Goal: Transaction & Acquisition: Purchase product/service

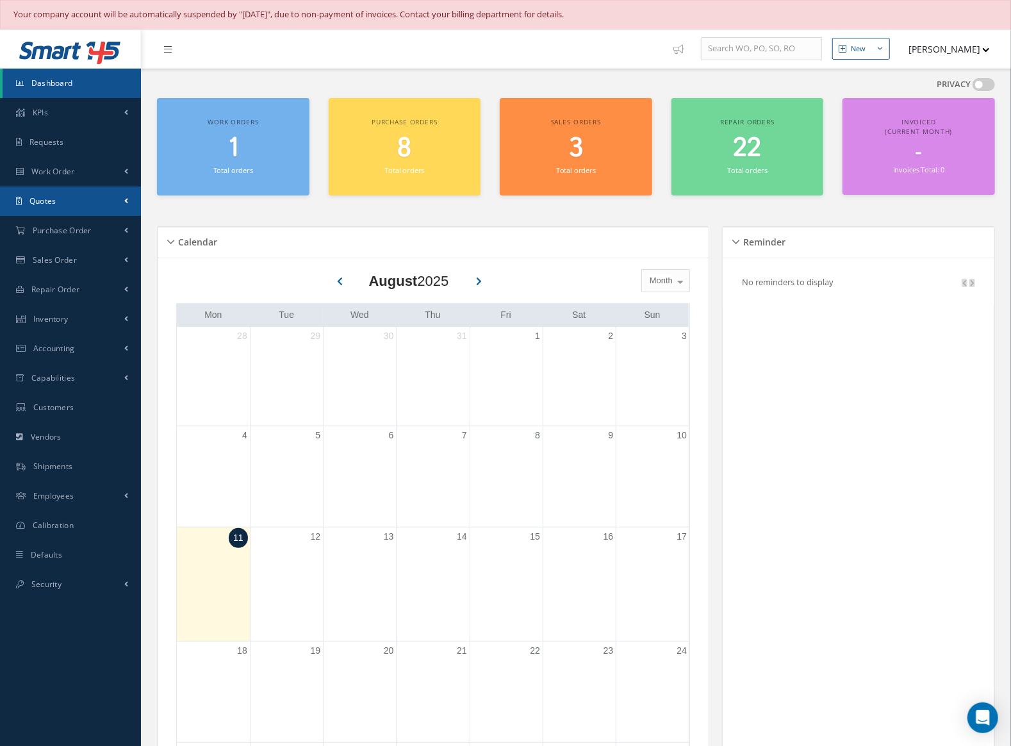
click at [72, 206] on link "Quotes" at bounding box center [70, 200] width 141 height 29
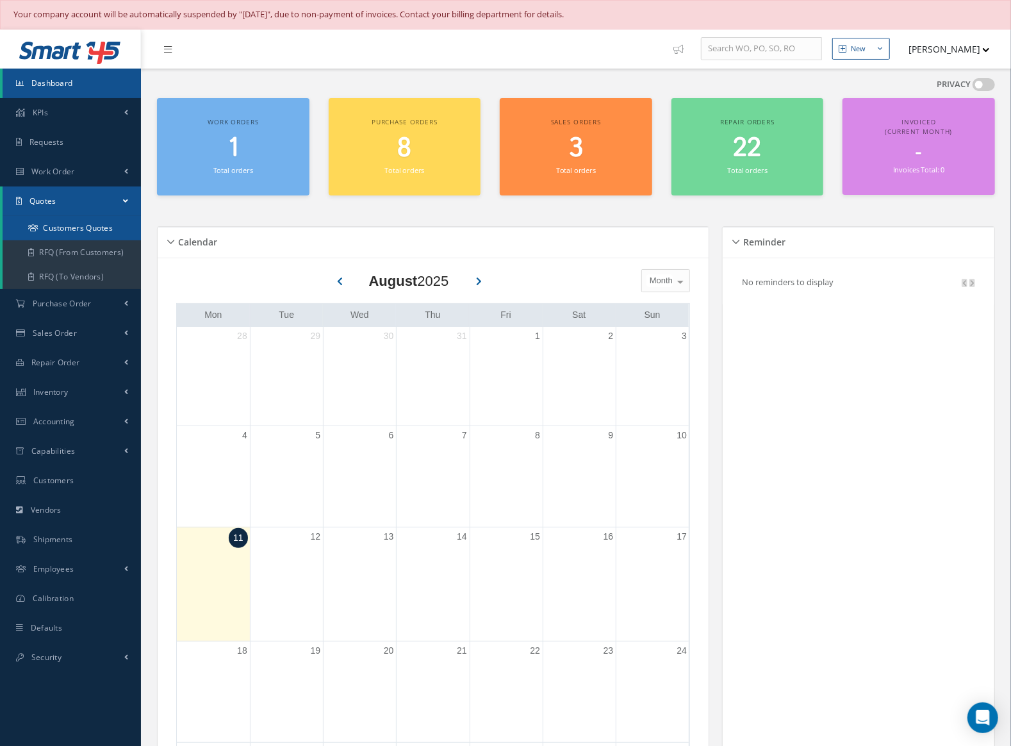
click at [89, 220] on link "Customers Quotes" at bounding box center [73, 228] width 141 height 24
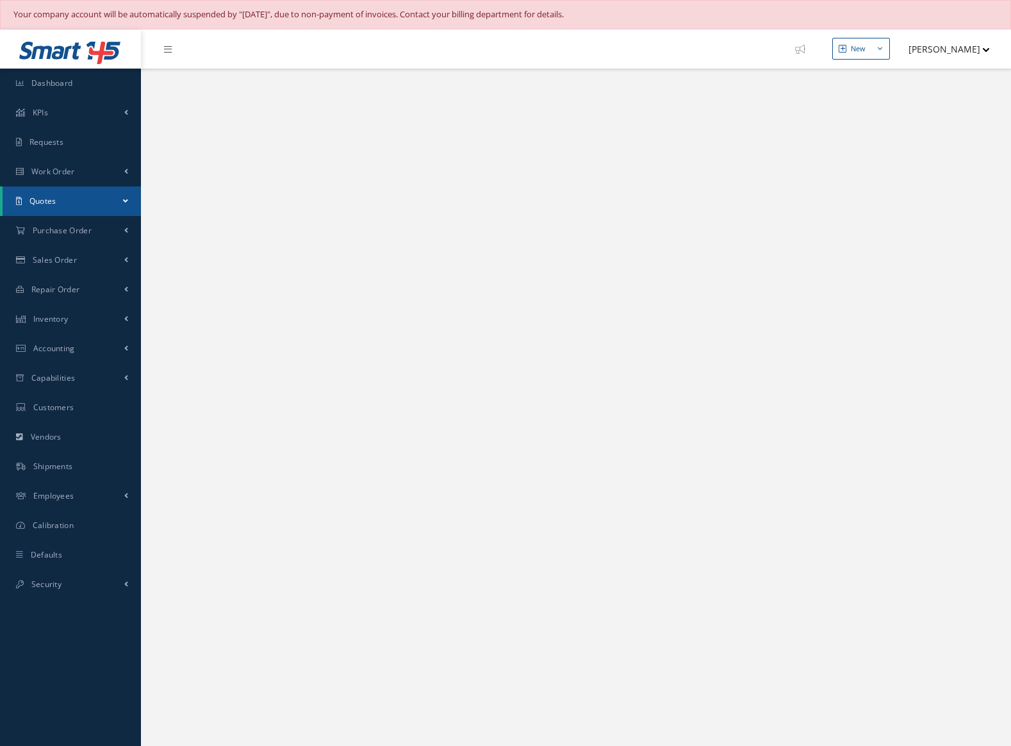
select select "25"
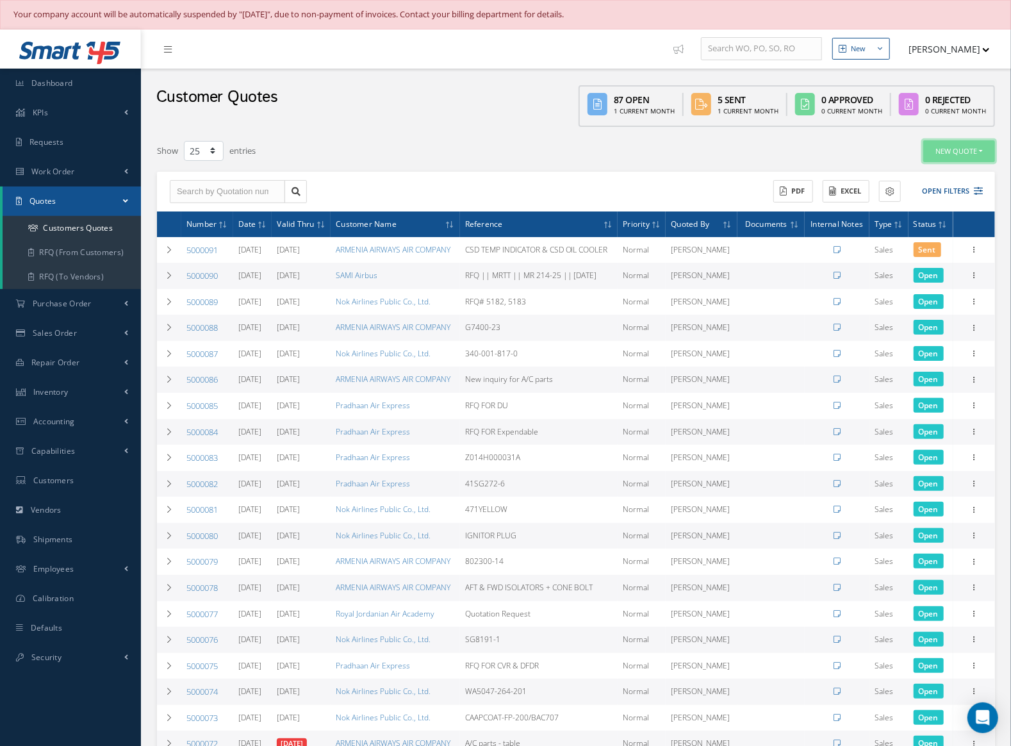
click at [958, 144] on button "New Quote" at bounding box center [959, 151] width 72 height 22
click at [945, 171] on link "Sales Quote" at bounding box center [943, 171] width 103 height 17
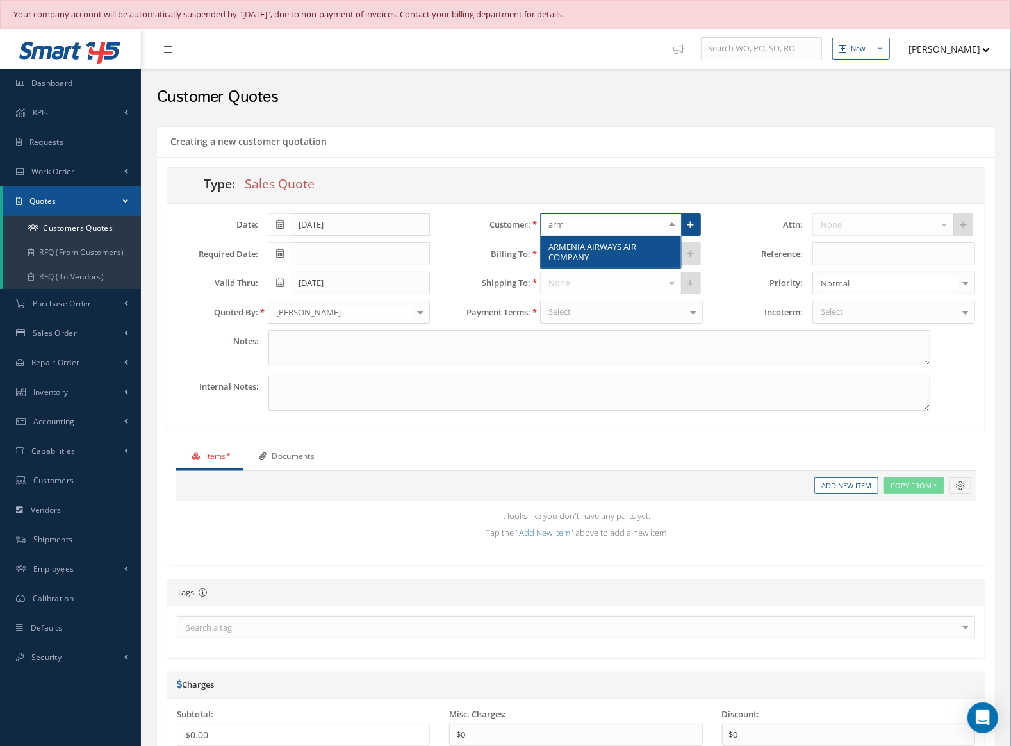
type input "arme"
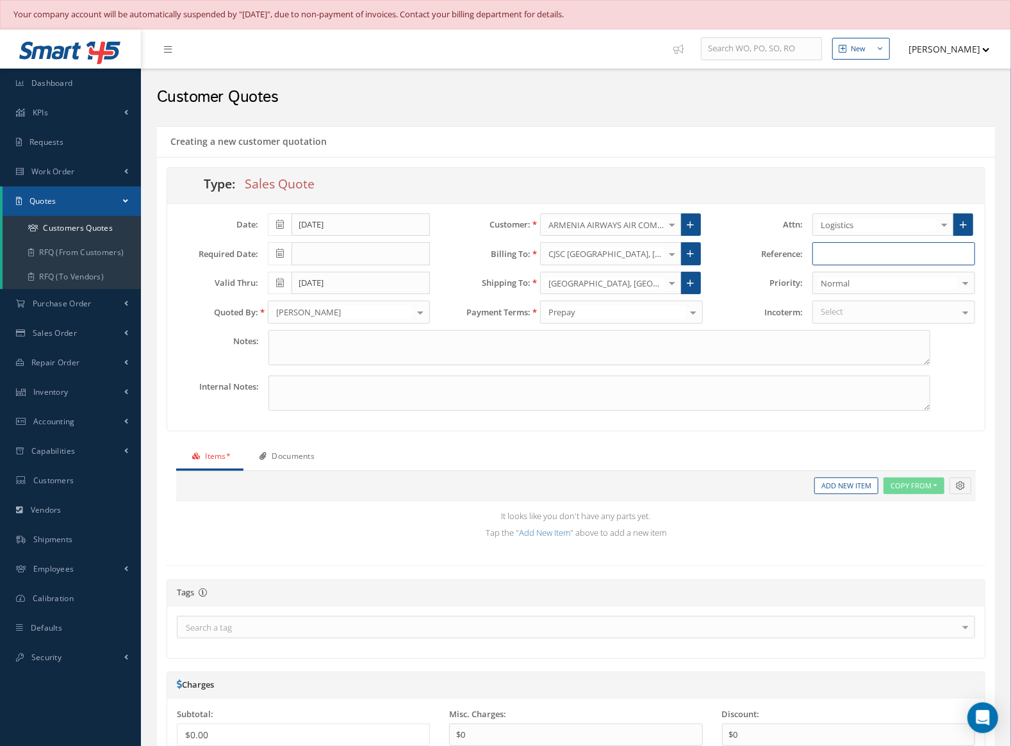
click at [862, 258] on input "text" at bounding box center [893, 253] width 163 height 23
paste input "PILOT PROBE & CROSSFEED VALVE"
type input "PILOT PROBE & CROSSFEED VALVE"
click at [849, 482] on link "Add New Item" at bounding box center [846, 485] width 64 height 17
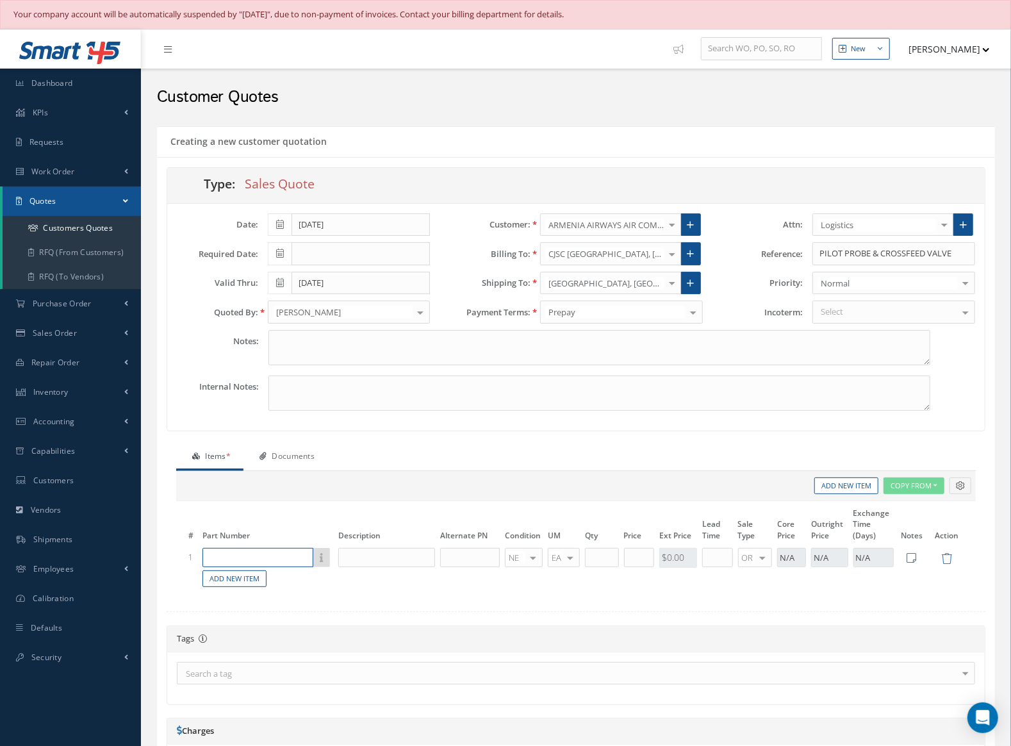
click at [238, 548] on input "text" at bounding box center [257, 557] width 111 height 19
click at [240, 571] on div "No Match Found" at bounding box center [237, 574] width 57 height 11
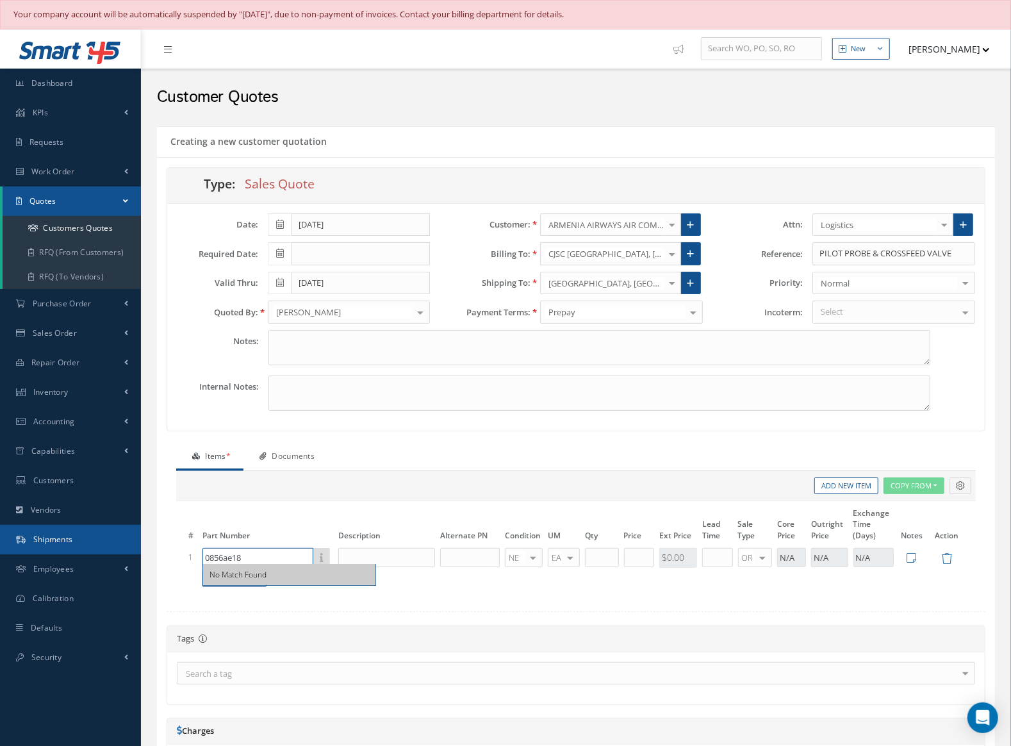
drag, startPoint x: 253, startPoint y: 555, endPoint x: 128, endPoint y: 545, distance: 125.3
click at [128, 545] on div "Smart 145 Dashboard KPIs Work Order Accounting Requests Work Order Work Order P…" at bounding box center [505, 497] width 1011 height 937
type input "0856AE18"
click at [372, 554] on input "text" at bounding box center [386, 557] width 97 height 19
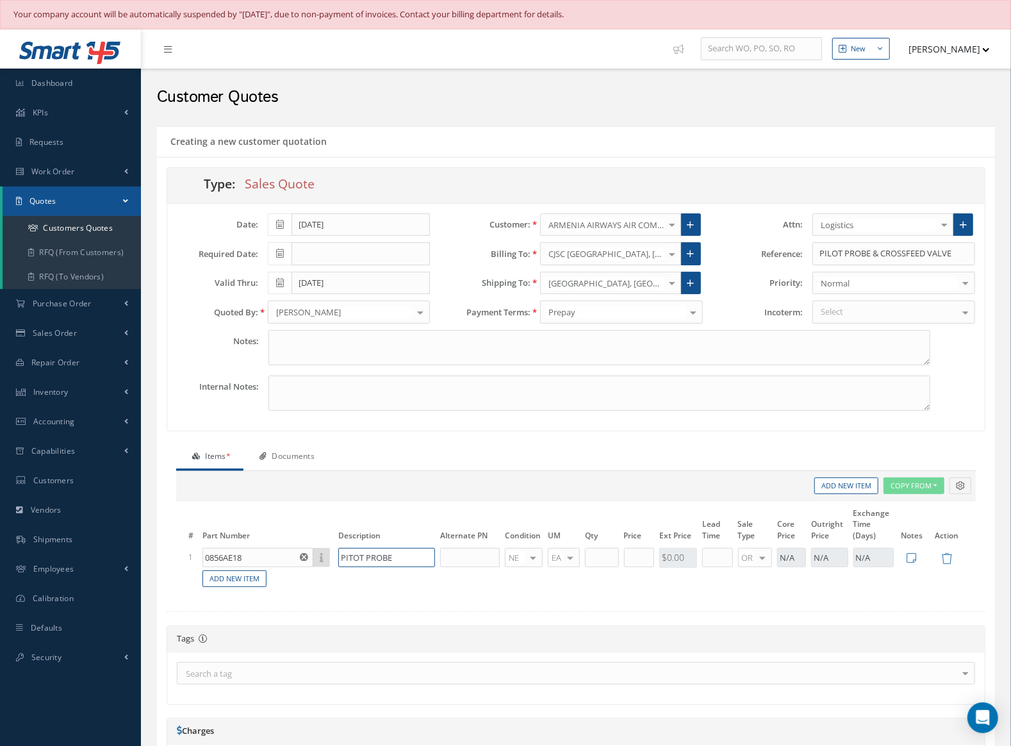
type input "PITOT PROBE"
type input "SV"
type input "1"
type input "$9,800"
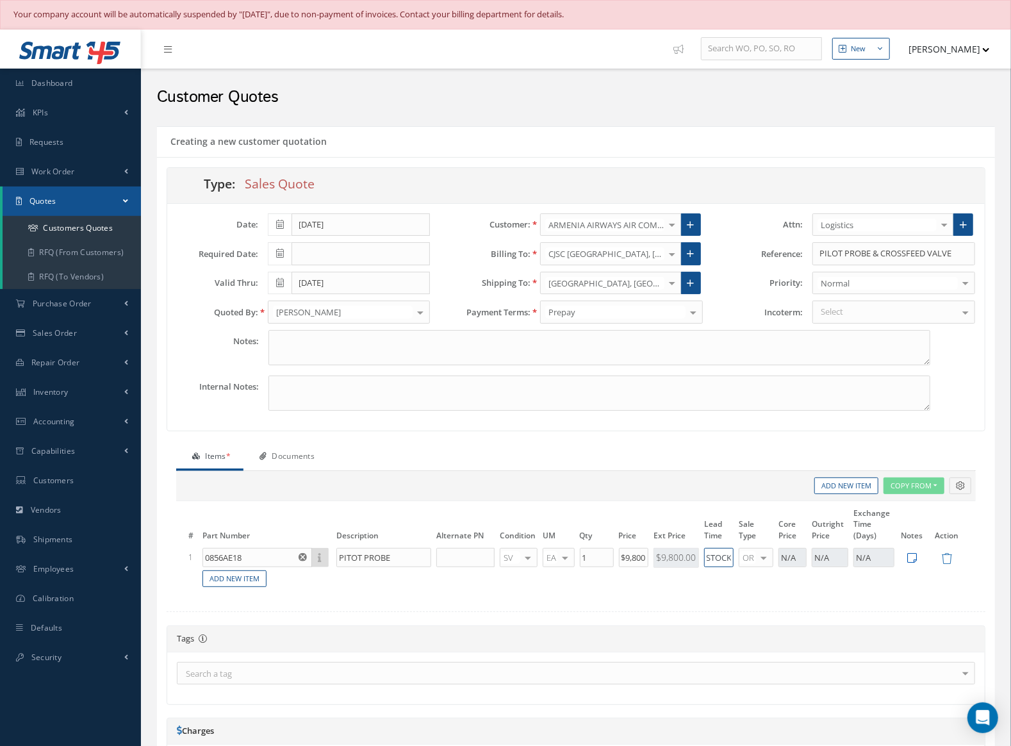
type input "STOCK"
click at [914, 552] on icon at bounding box center [912, 557] width 10 height 11
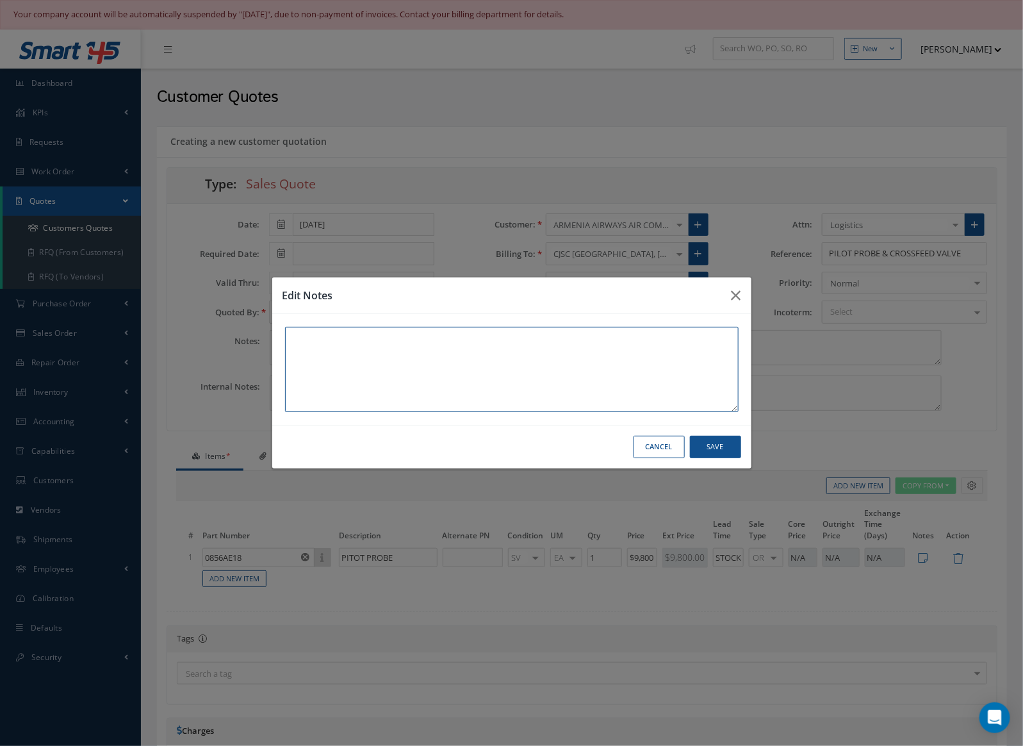
click at [393, 351] on textarea at bounding box center [512, 369] width 454 height 85
paste textarea "208485"
type textarea "SN: 208485 REPAIRED CONDITION 01/2024 DUAL 8130-3"
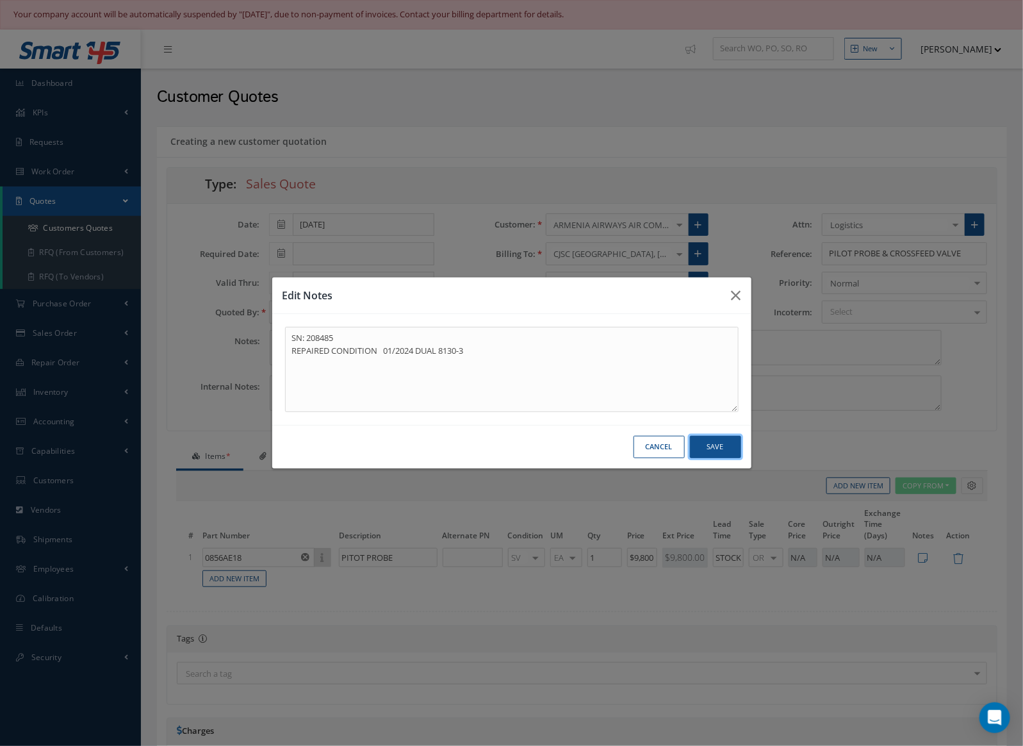
click at [714, 437] on button "Save" at bounding box center [715, 447] width 51 height 22
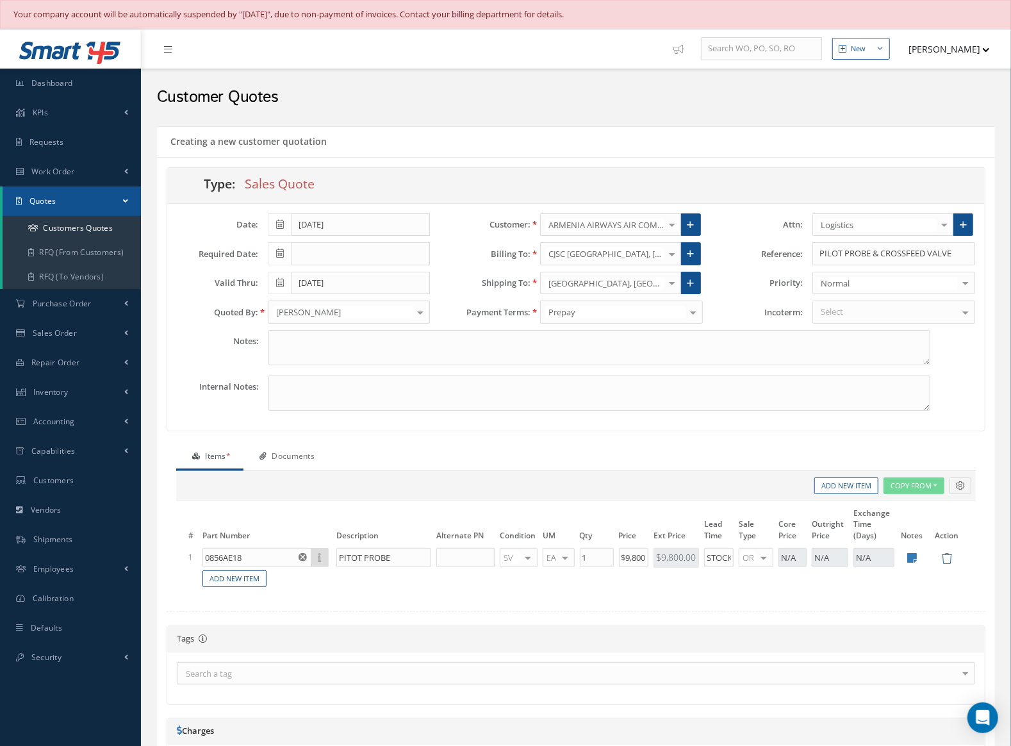
click at [307, 456] on link "Documents" at bounding box center [285, 457] width 84 height 27
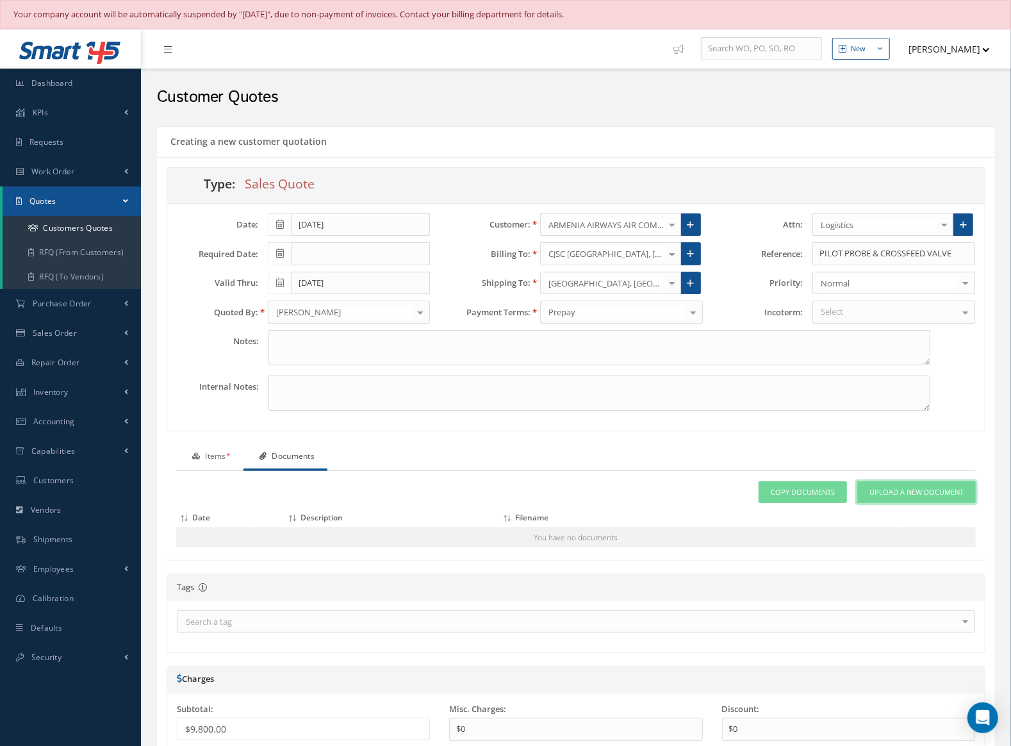
click at [896, 481] on link "Upload a New Document" at bounding box center [916, 492] width 119 height 22
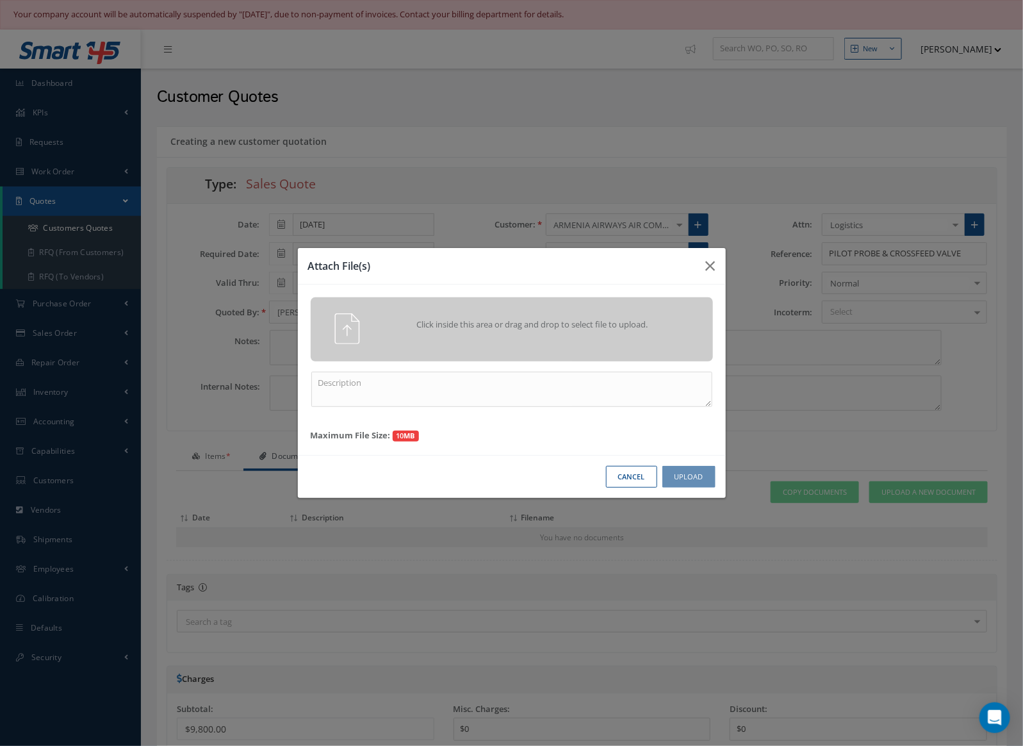
click at [488, 338] on div "Click inside this area or drag and drop to select file to upload." at bounding box center [529, 326] width 316 height 26
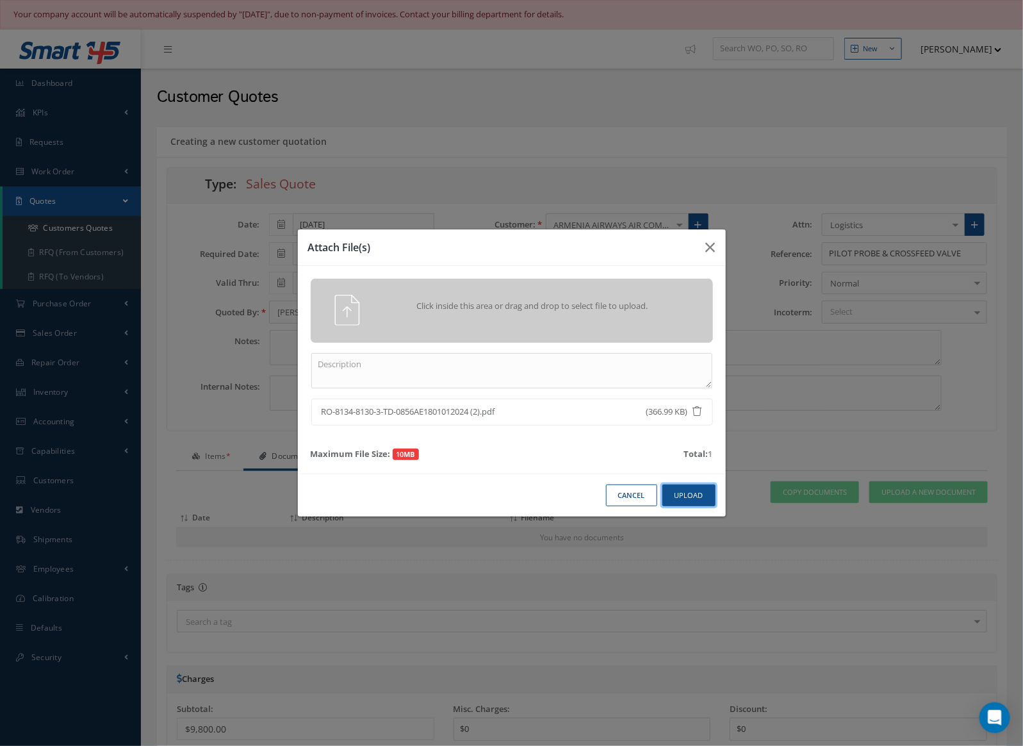
click at [682, 496] on button "Upload" at bounding box center [688, 495] width 53 height 22
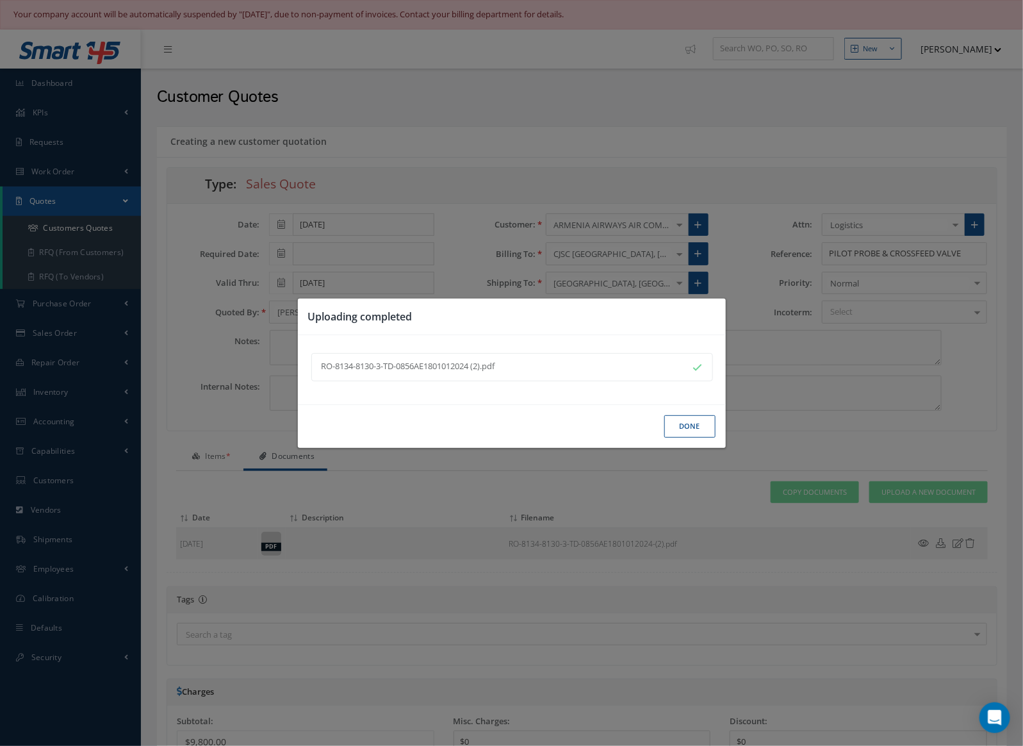
click at [693, 417] on button "Done" at bounding box center [689, 426] width 51 height 22
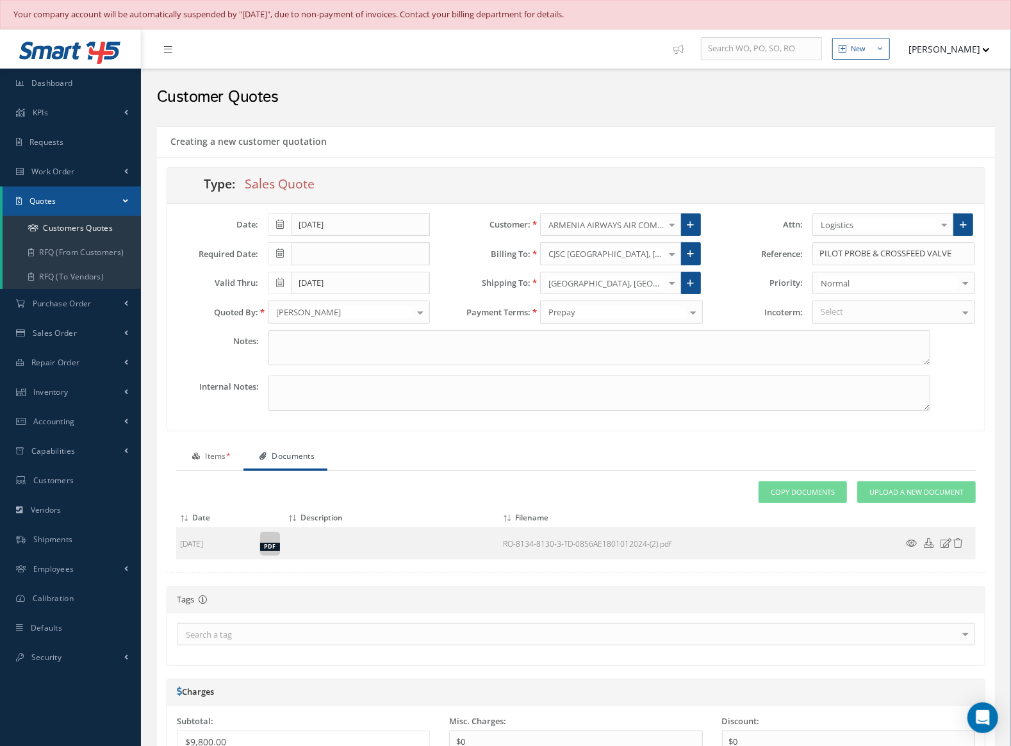
click at [218, 455] on link "Items *" at bounding box center [209, 457] width 67 height 27
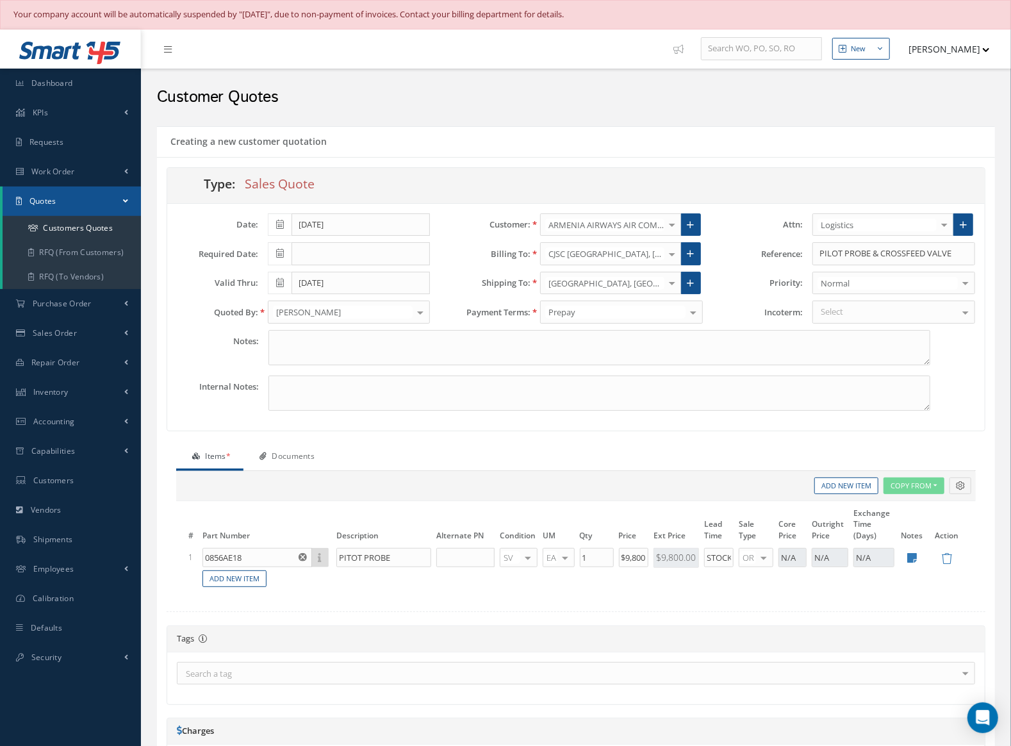
click at [246, 584] on td "Add New Item" at bounding box center [548, 579] width 697 height 20
click at [246, 575] on link "Add New Item" at bounding box center [234, 578] width 64 height 17
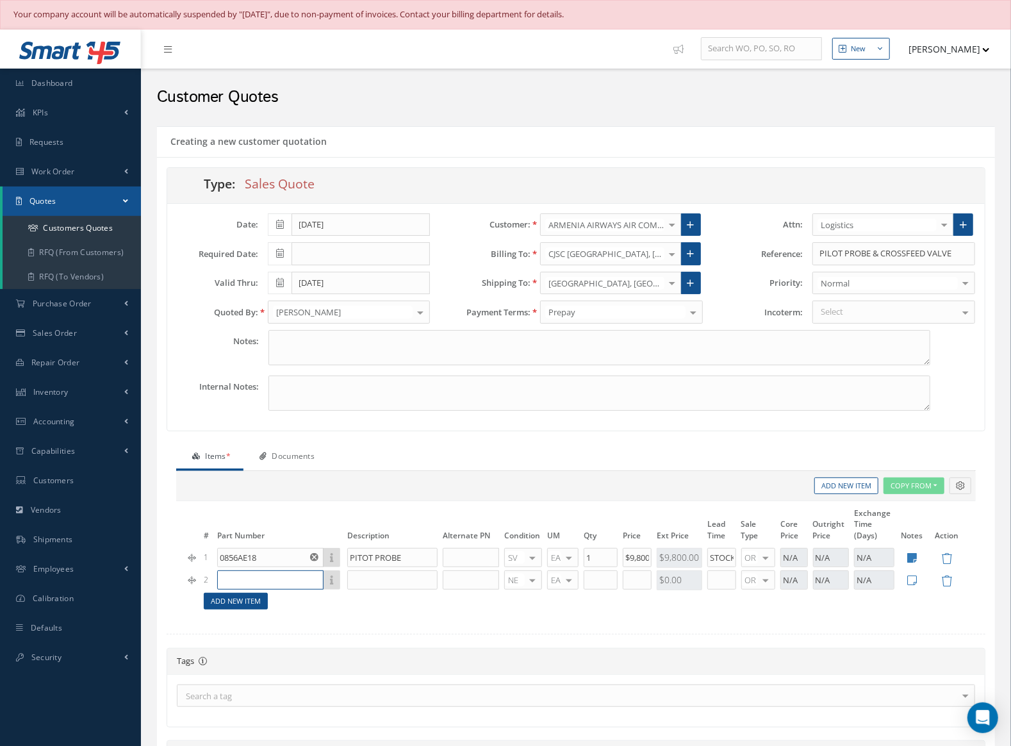
click at [246, 575] on input "text" at bounding box center [270, 579] width 106 height 19
type input "EM487-4"
click at [401, 570] on input "text" at bounding box center [392, 579] width 90 height 19
type input "VALVE"
type input "S"
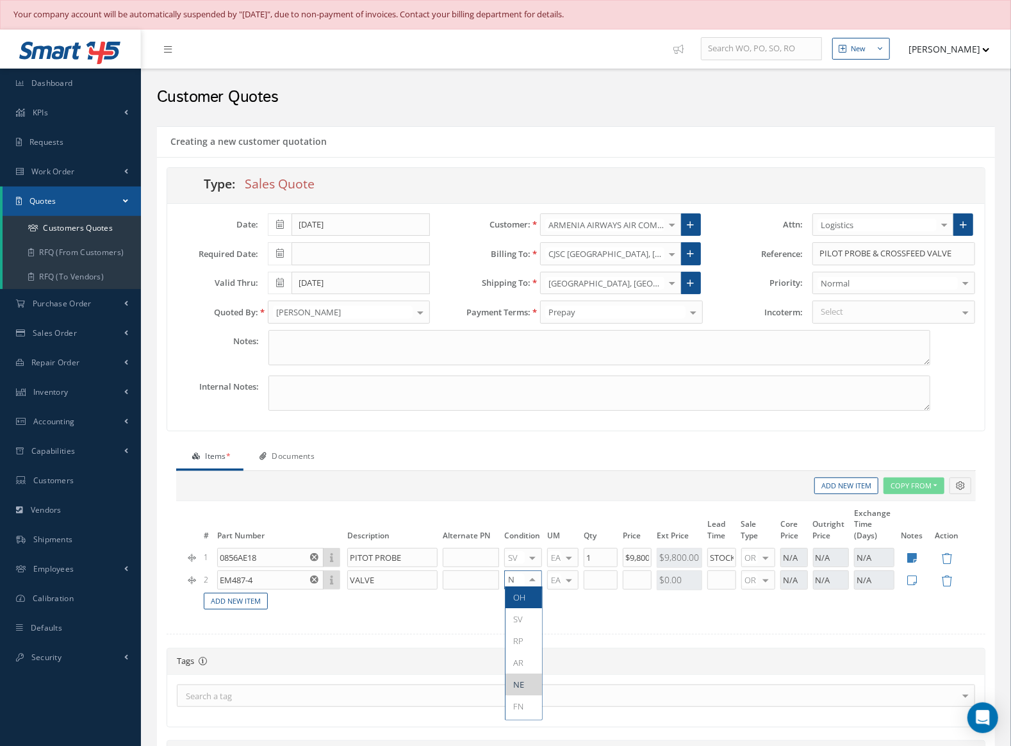
type input "NS"
type input "1"
type input "$45"
click at [531, 577] on div at bounding box center [532, 580] width 18 height 19
type input "SV"
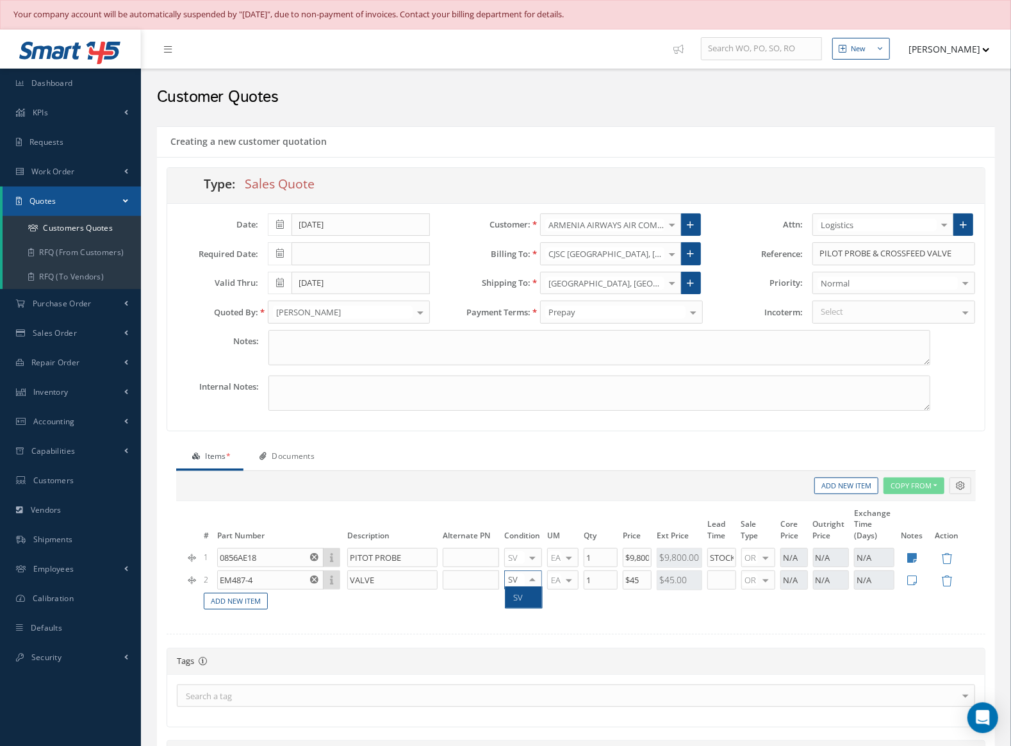
click at [526, 593] on span "SV" at bounding box center [523, 597] width 37 height 22
drag, startPoint x: 636, startPoint y: 575, endPoint x: 595, endPoint y: 578, distance: 41.1
click at [598, 577] on tr "2 EM487-4 No Match Found VALVE SV OH SV RP AR NE FN NS RE FP BER N/A INSP BC No…" at bounding box center [576, 580] width 780 height 22
type input "$5"
type input "$1"
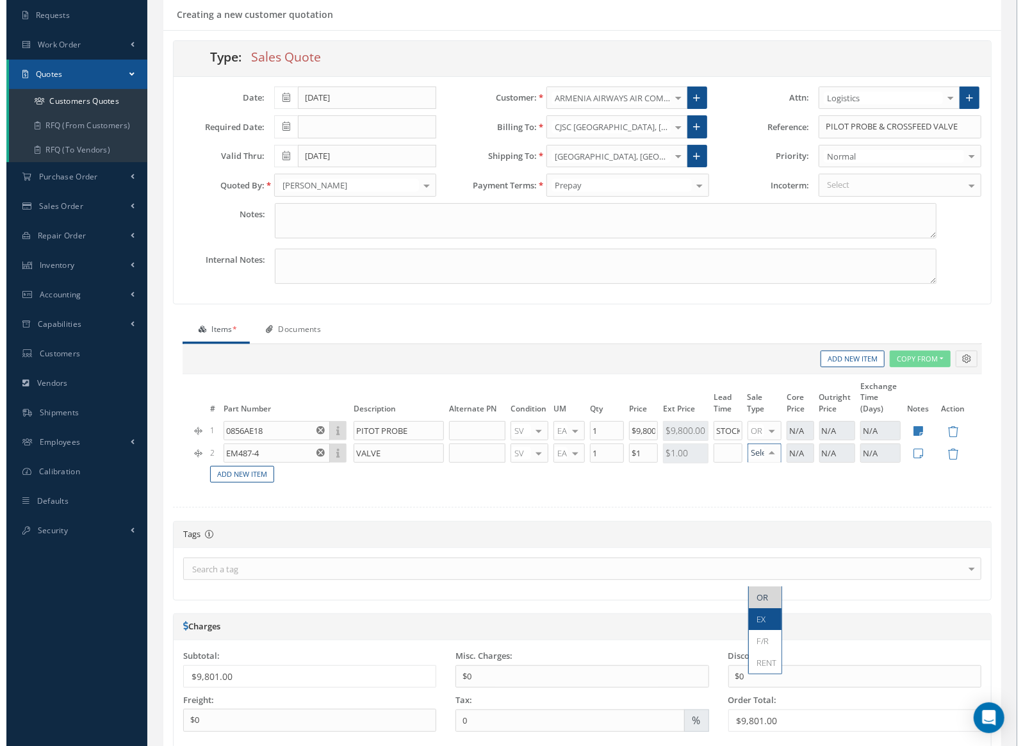
scroll to position [237, 0]
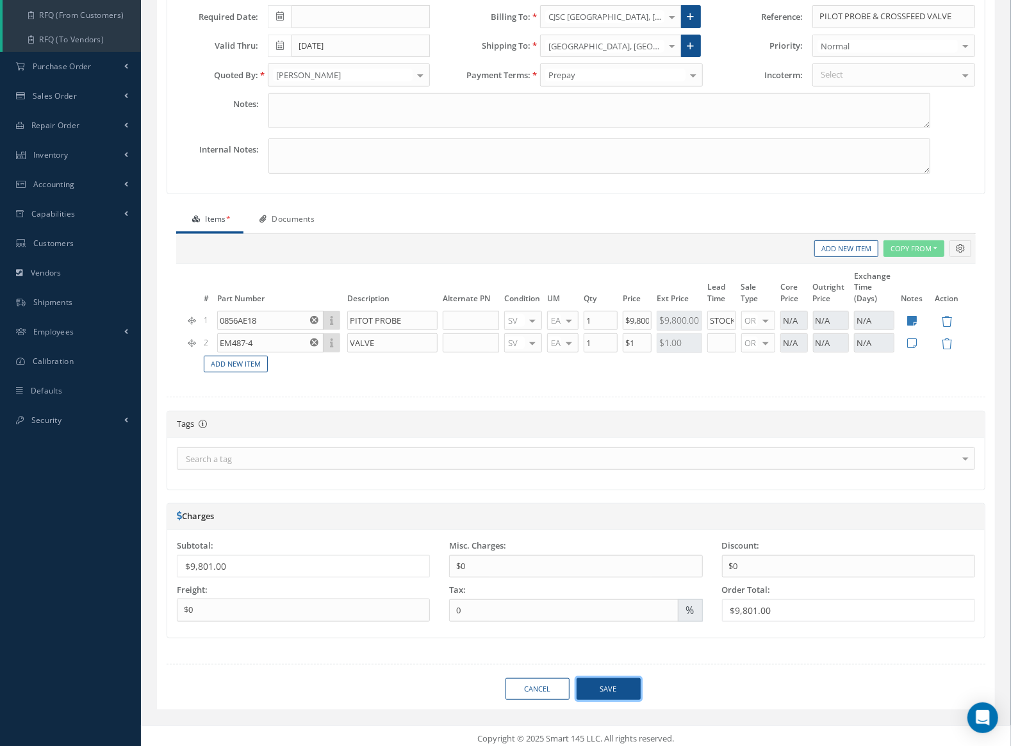
click at [611, 679] on button "Save" at bounding box center [609, 689] width 64 height 22
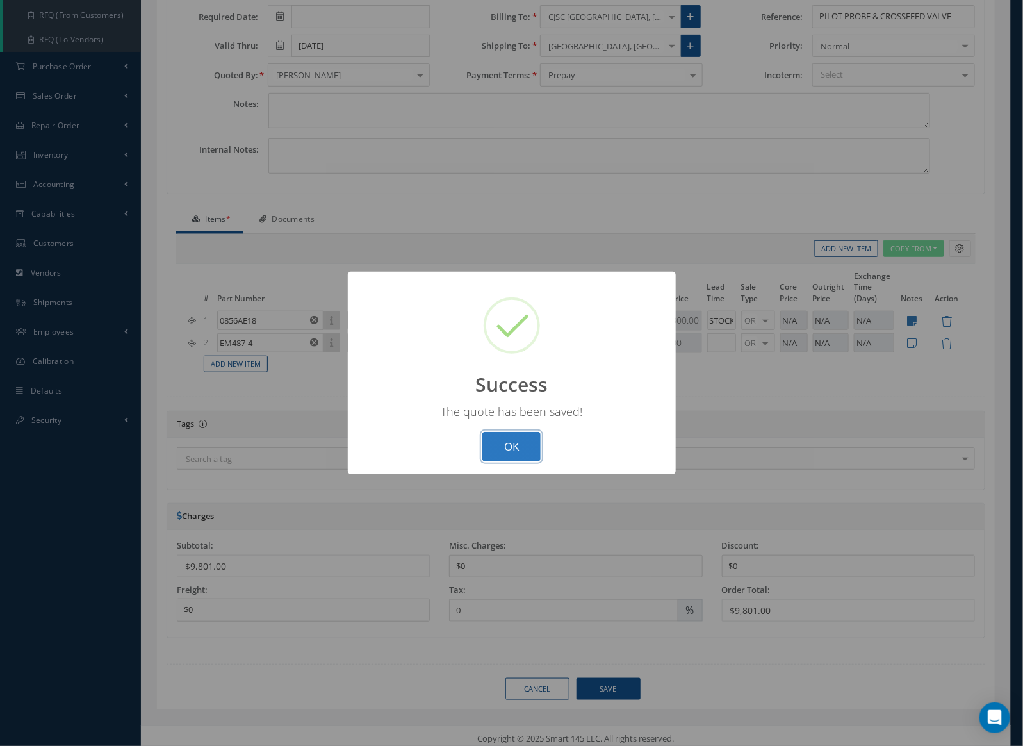
drag, startPoint x: 500, startPoint y: 443, endPoint x: 529, endPoint y: 443, distance: 28.2
click at [500, 443] on button "OK" at bounding box center [511, 447] width 58 height 30
select select "25"
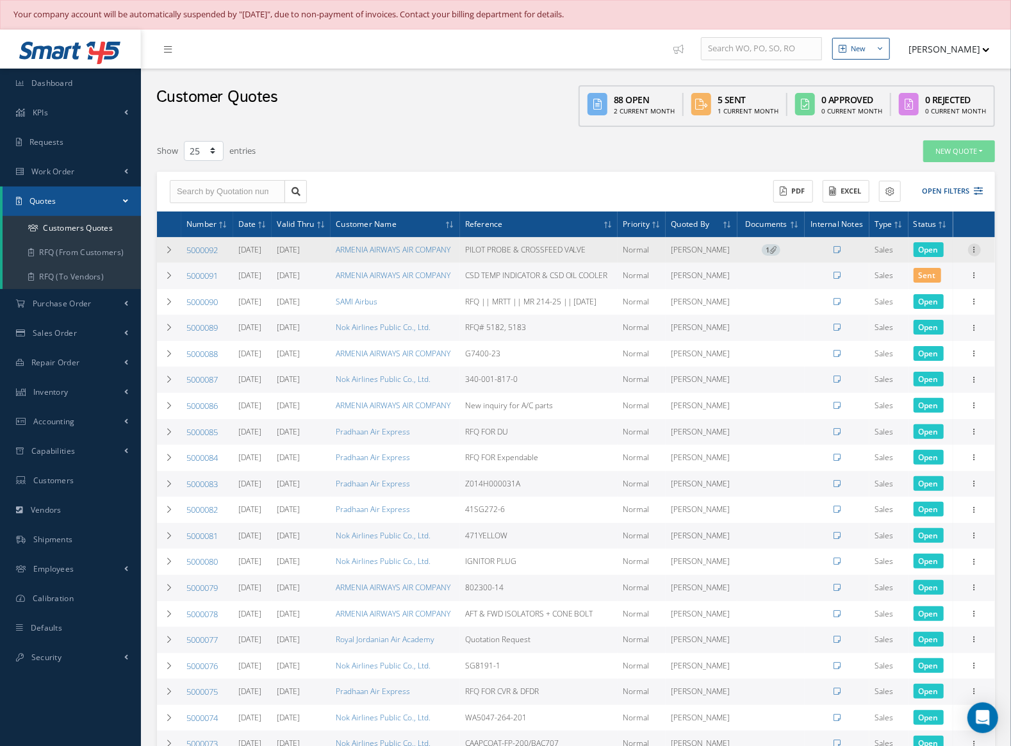
click at [978, 247] on icon at bounding box center [974, 248] width 13 height 10
click at [932, 258] on link "Edit" at bounding box center [915, 258] width 101 height 17
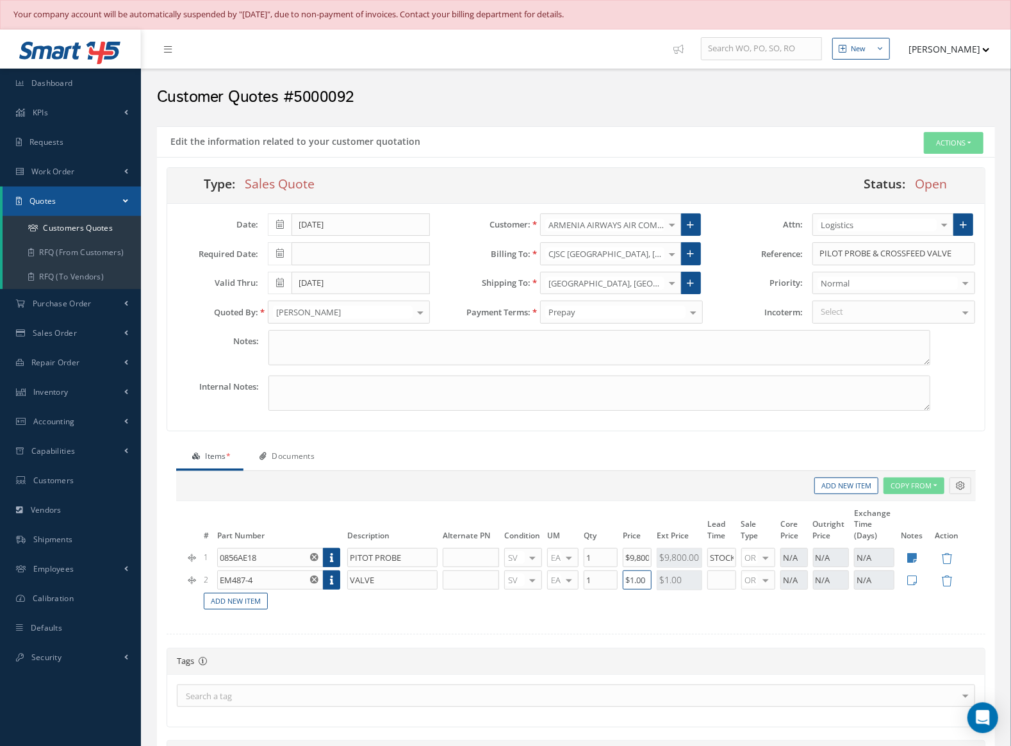
click at [634, 580] on input "$1.00" at bounding box center [637, 579] width 29 height 19
type input "$2"
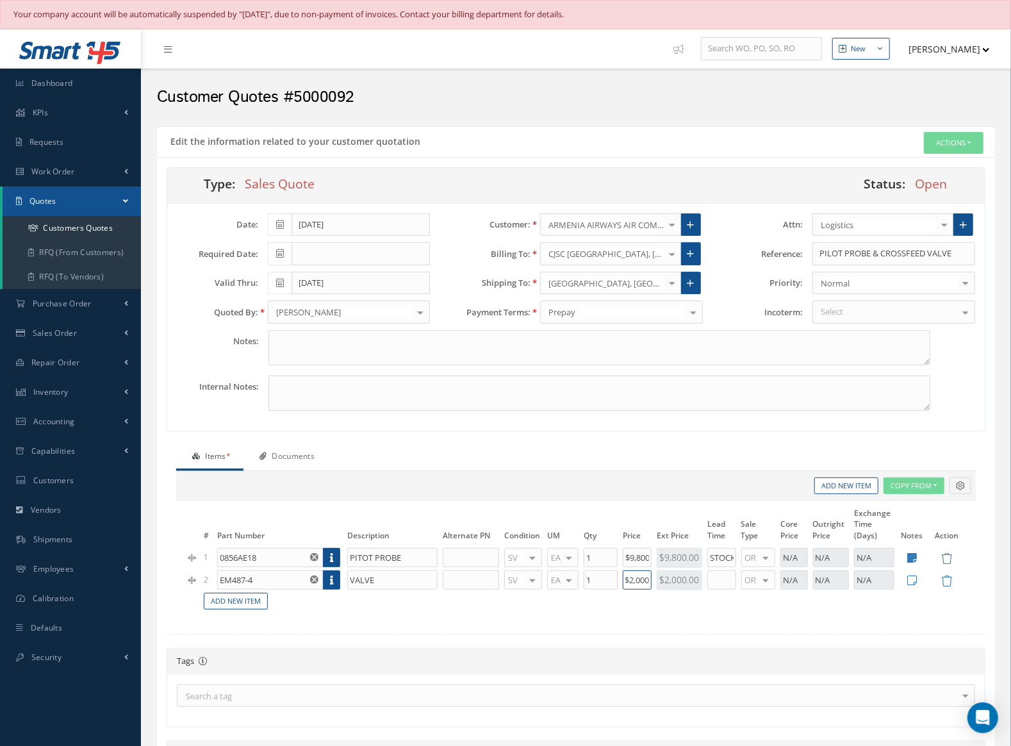
type input "$2,000"
click at [727, 575] on input "text" at bounding box center [721, 579] width 29 height 19
type input "7 days tat"
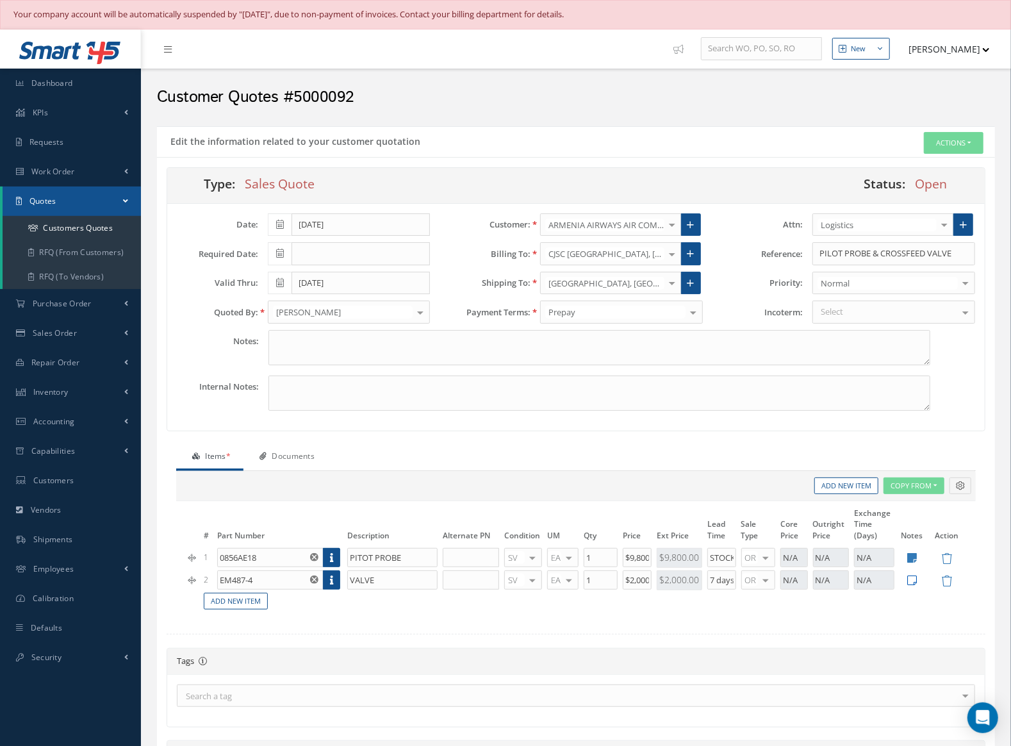
click at [913, 581] on icon at bounding box center [912, 580] width 10 height 11
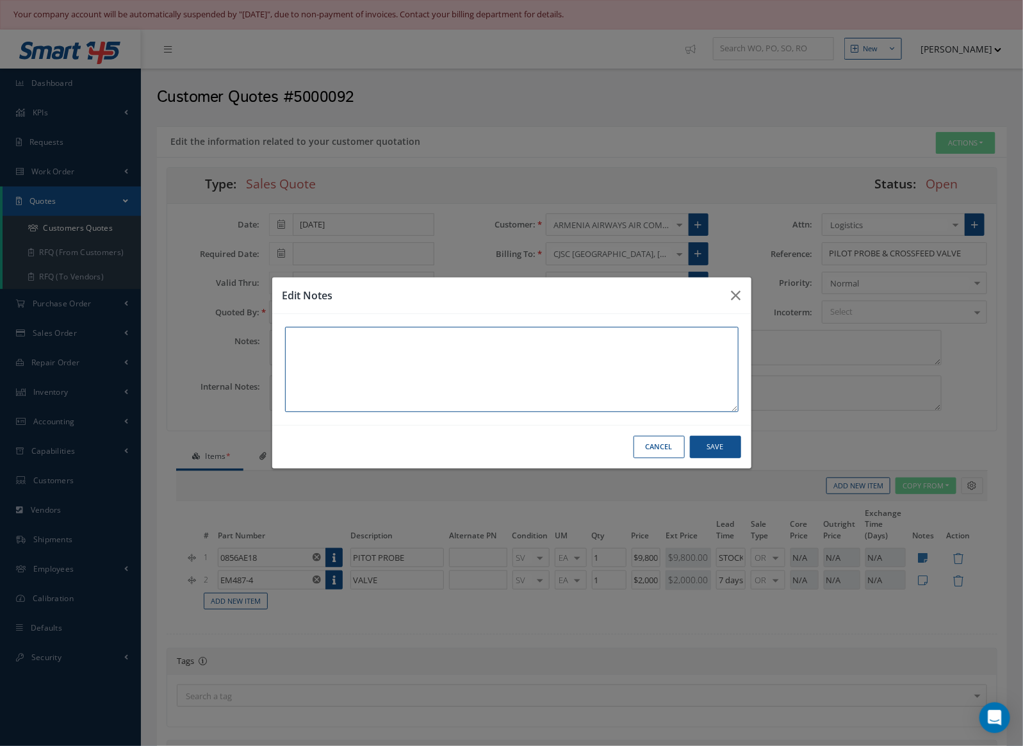
click at [437, 378] on textarea at bounding box center [512, 369] width 454 height 85
type textarea "FRESH SV MODERN MRO DUAL 8130-3"
click at [700, 440] on button "Save" at bounding box center [715, 447] width 51 height 22
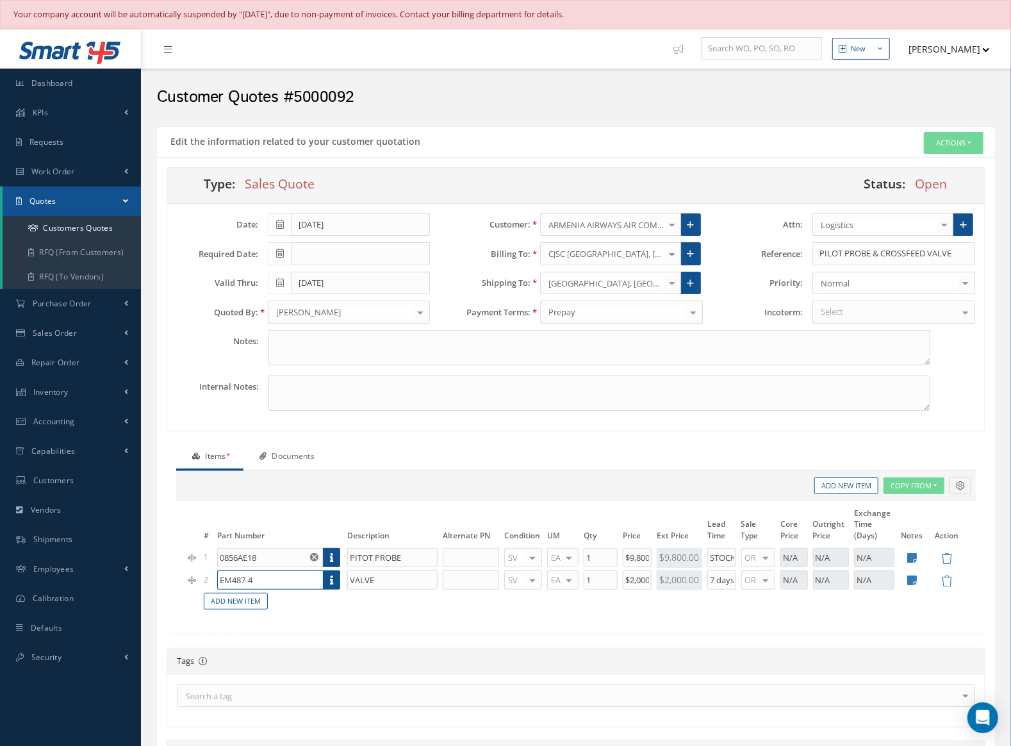
click at [240, 575] on input "EM487-4" at bounding box center [270, 579] width 106 height 19
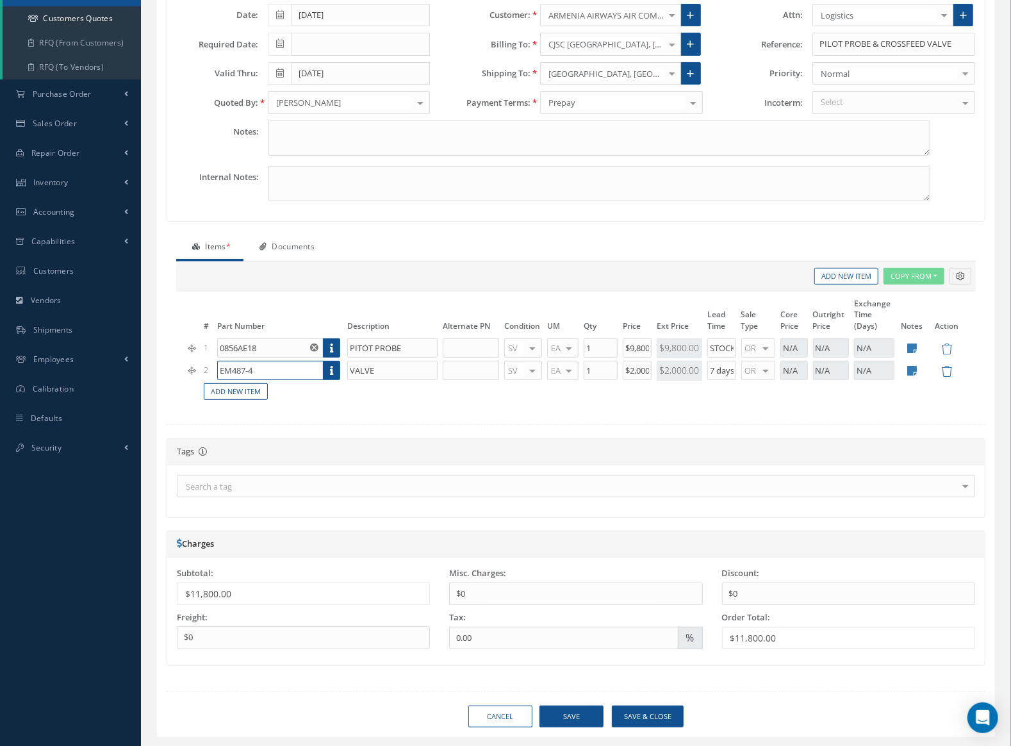
scroll to position [237, 0]
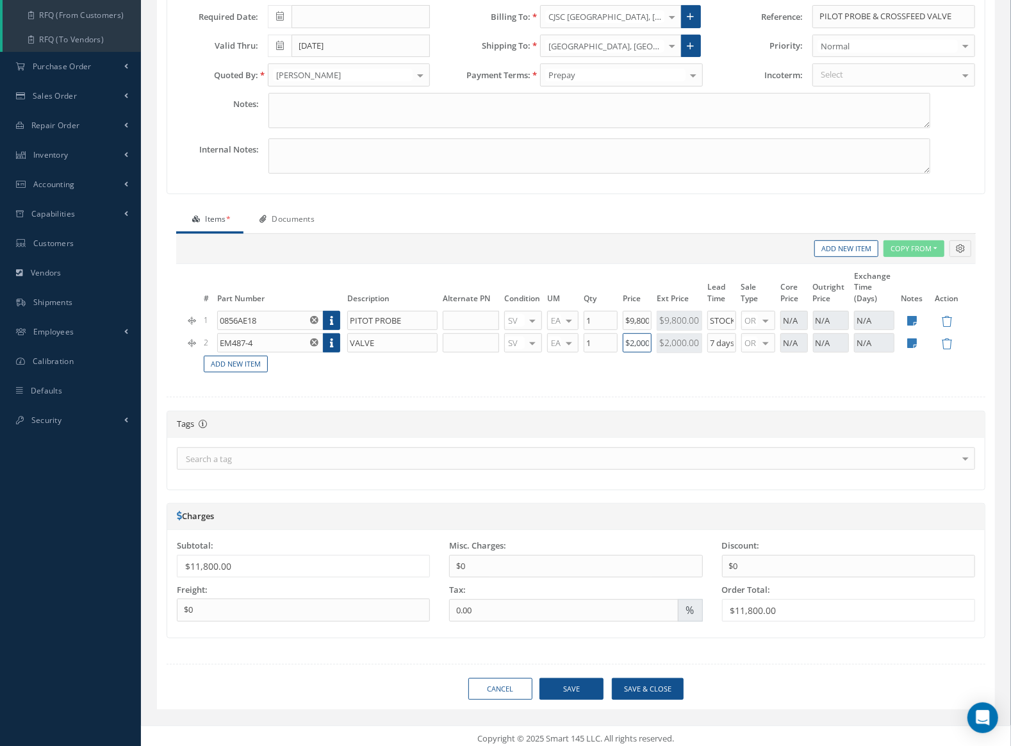
click at [639, 340] on input "$2,000" at bounding box center [637, 342] width 29 height 19
type input "$2,500"
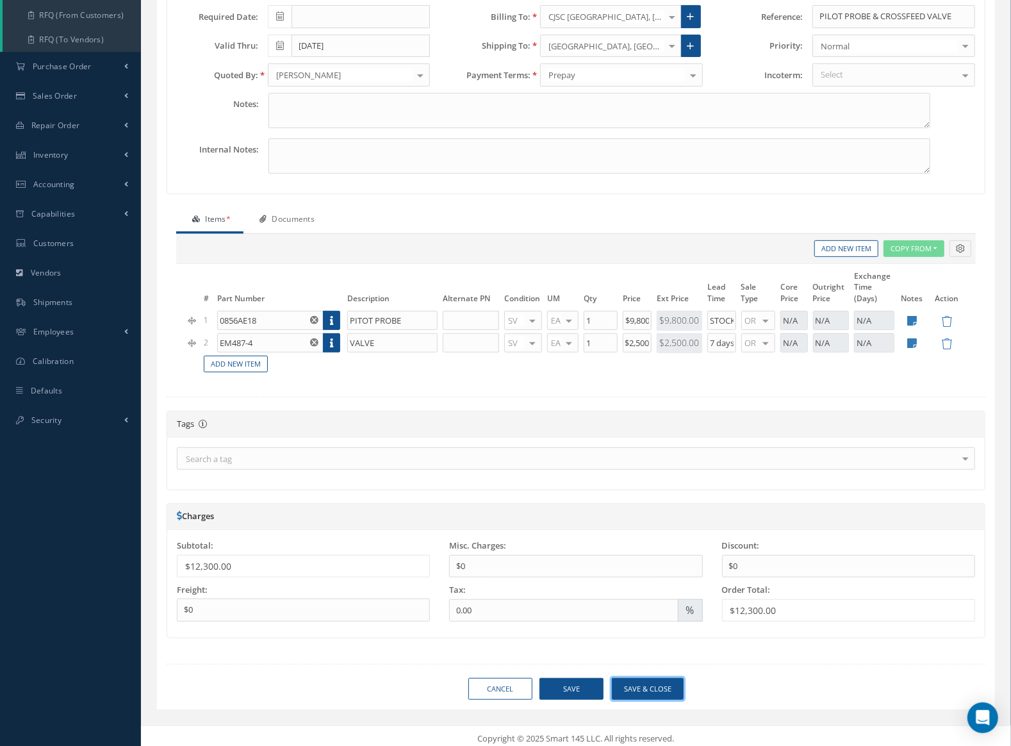
click at [657, 678] on button "Save & close" at bounding box center [648, 689] width 72 height 22
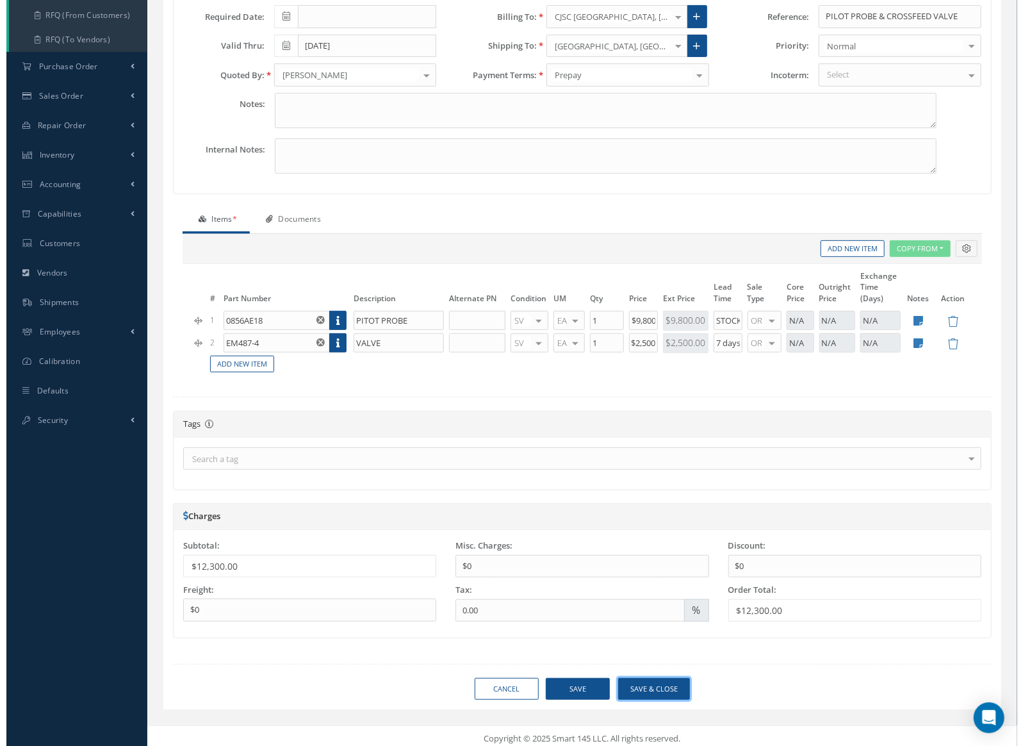
scroll to position [0, 0]
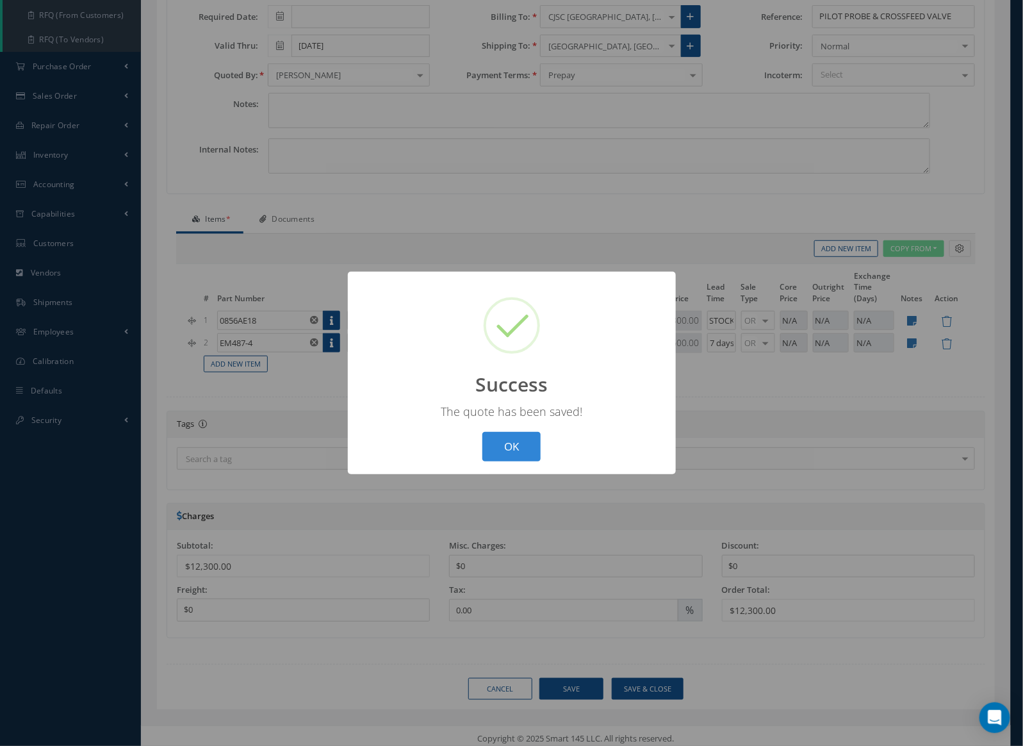
click at [482, 432] on button "OK" at bounding box center [511, 447] width 58 height 30
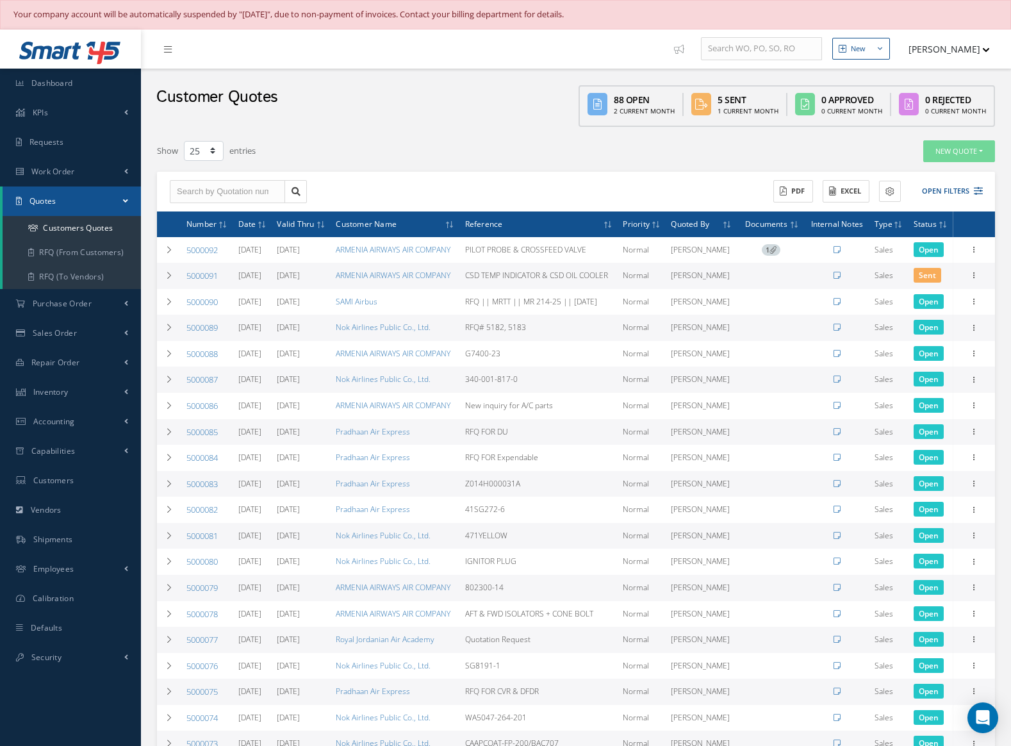
select select "25"
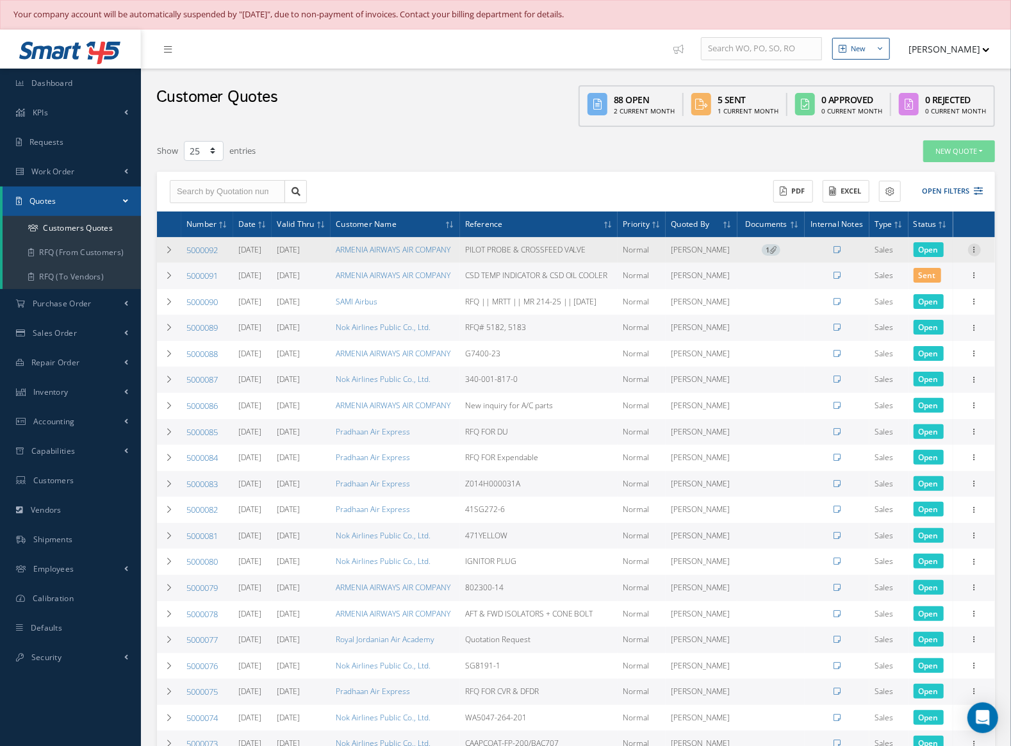
click at [971, 253] on div at bounding box center [974, 249] width 13 height 13
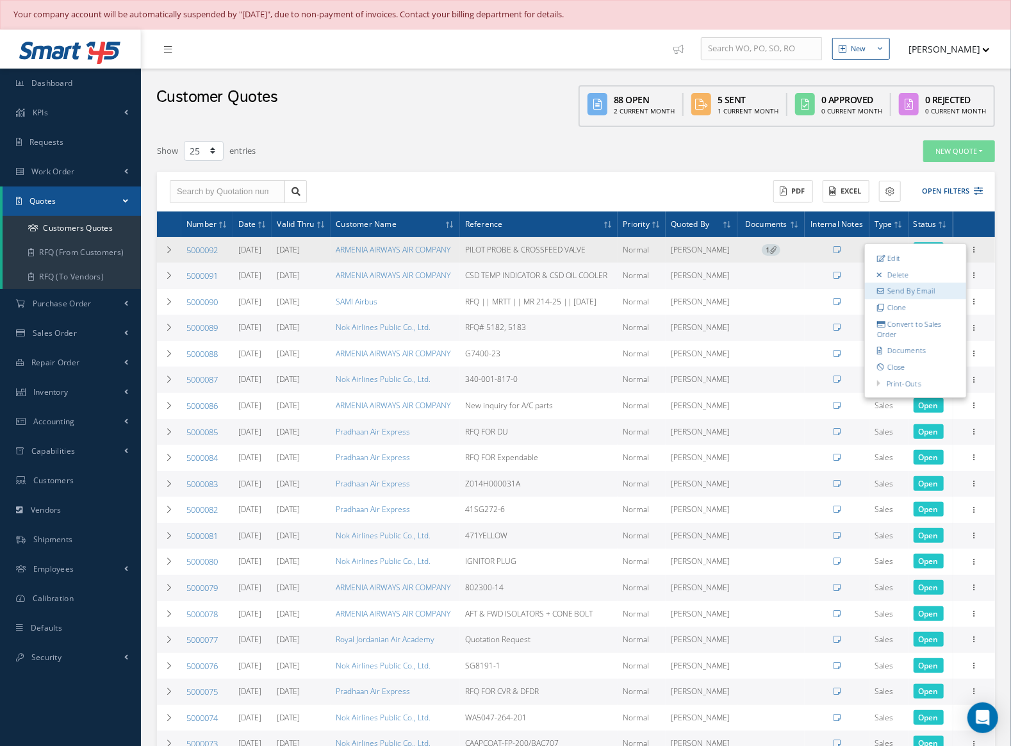
click at [921, 291] on link "Send By Email" at bounding box center [915, 291] width 101 height 17
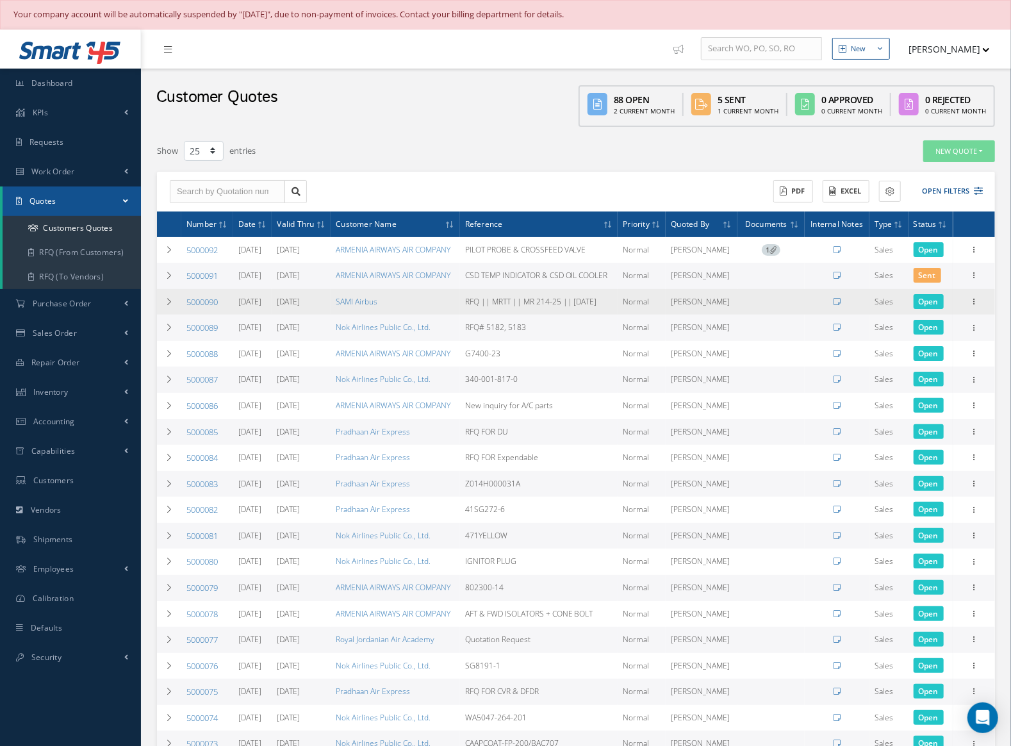
type input "Reports from Customer Quotation 5000092"
type textarea "Dear, Please find attached your Customer Quotation 5000092. Please feel free to…"
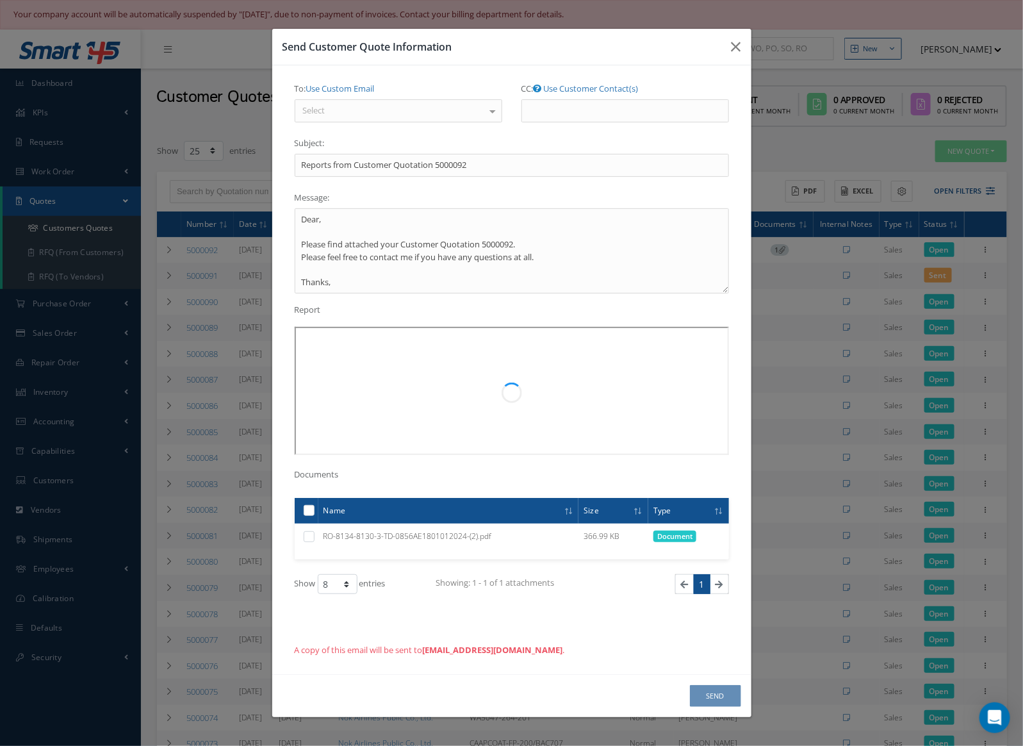
click at [323, 112] on div "Select" at bounding box center [399, 110] width 208 height 23
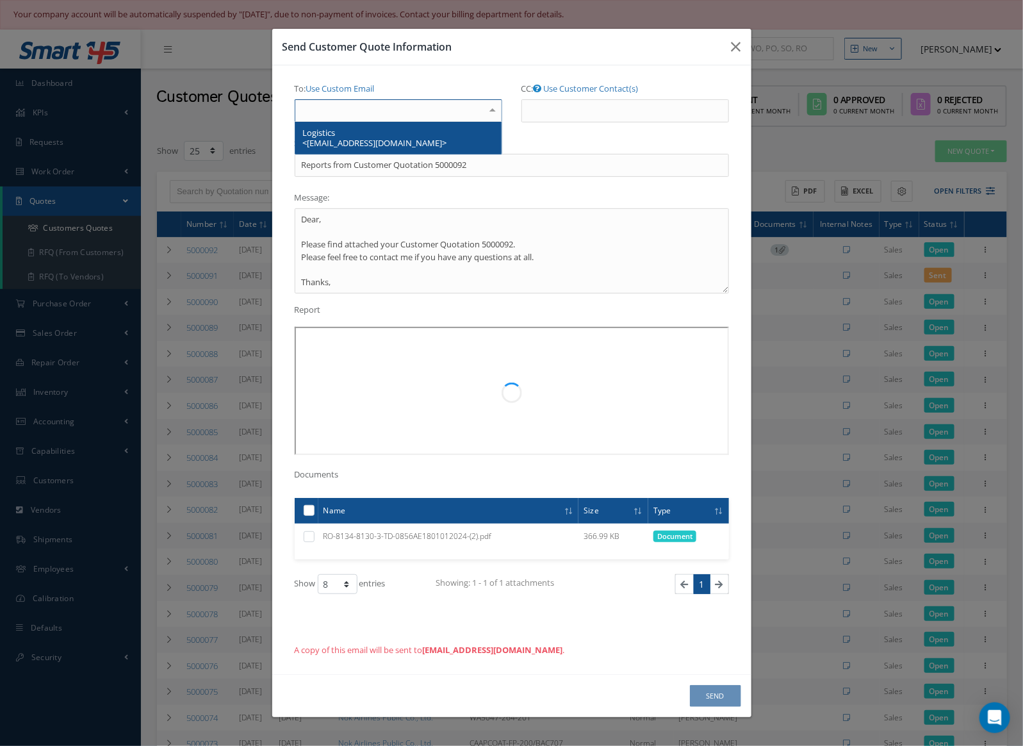
click at [327, 133] on span "Logistics <logistics@armeniaairways.am>" at bounding box center [375, 138] width 144 height 22
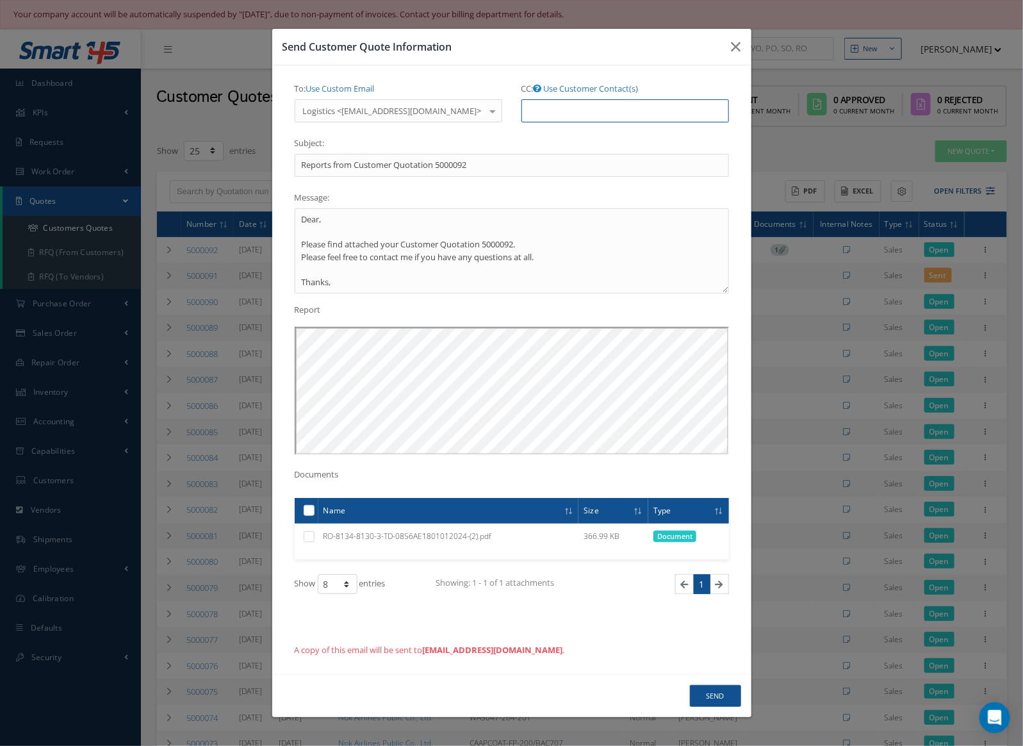
click at [589, 103] on input "CC: Use Customer Contact(s)" at bounding box center [625, 110] width 208 height 23
paste input "management@armeniaairways.am"
type input "management@armeniaairways.am"
drag, startPoint x: 392, startPoint y: 167, endPoint x: 99, endPoint y: 165, distance: 292.8
click at [103, 165] on div "Send Customer Quote Information To: Use Custom Email Logistics <logistics@armen…" at bounding box center [511, 373] width 1023 height 746
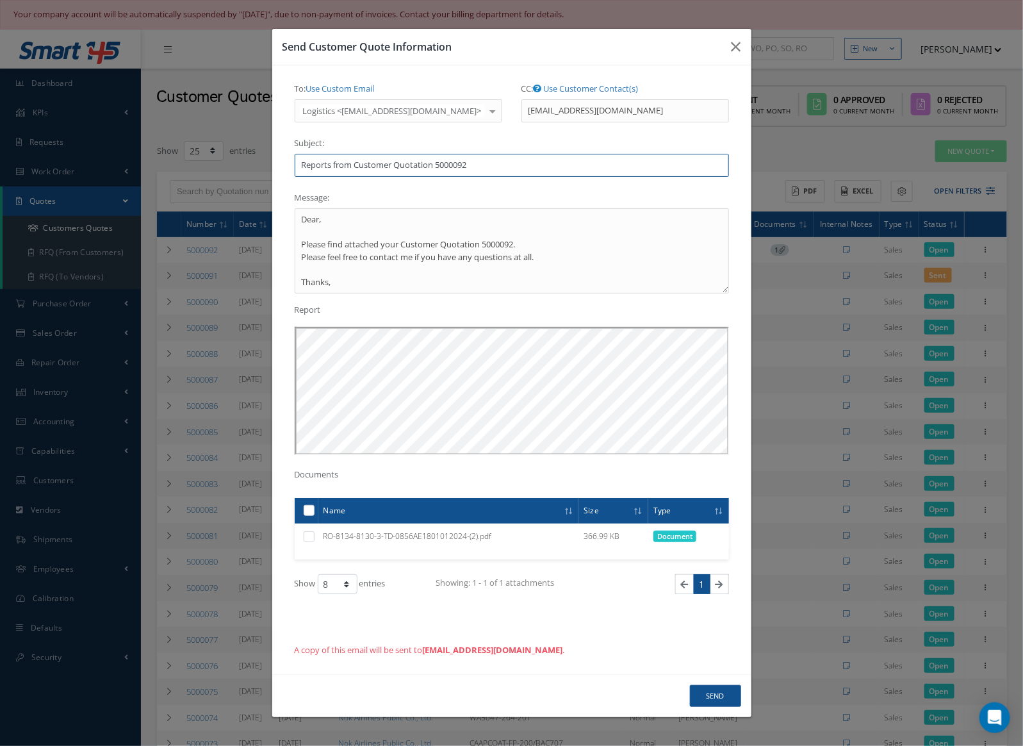
paste input "PILOT PROBE & CROSSFEED VALVE"
type input "PILOT PROBE & CROSSFEED VALVE // Quotation 5000092"
click at [314, 513] on label at bounding box center [314, 509] width 0 height 11
click at [306, 513] on input "checkbox" at bounding box center [310, 511] width 8 height 8
checkbox input "true"
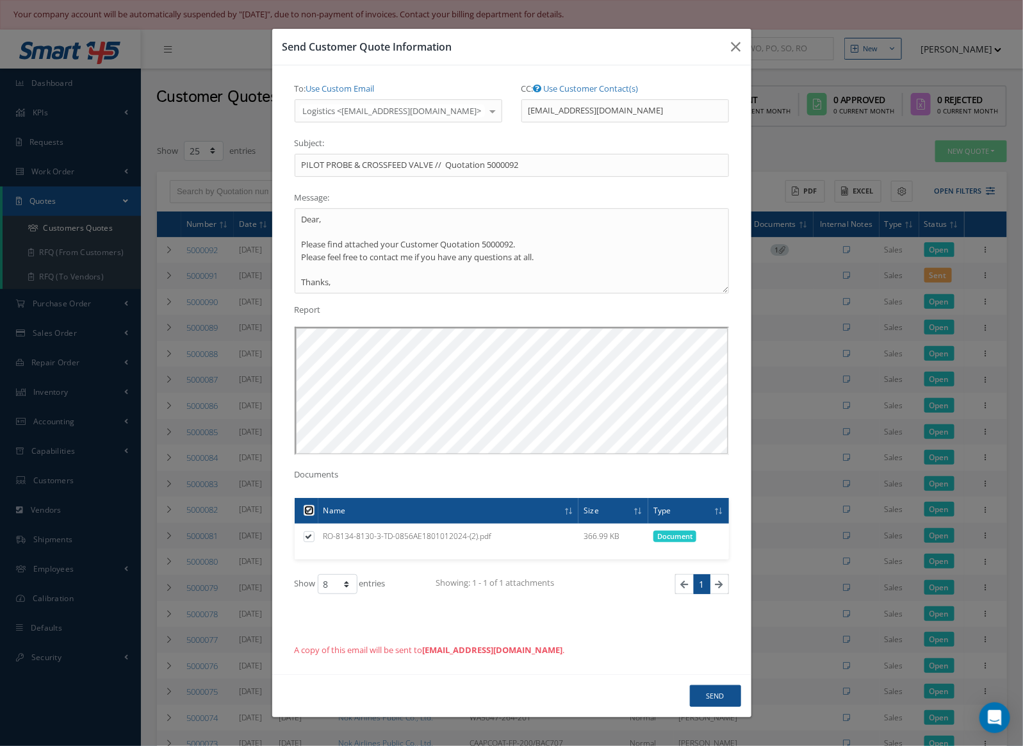
checkbox input "true"
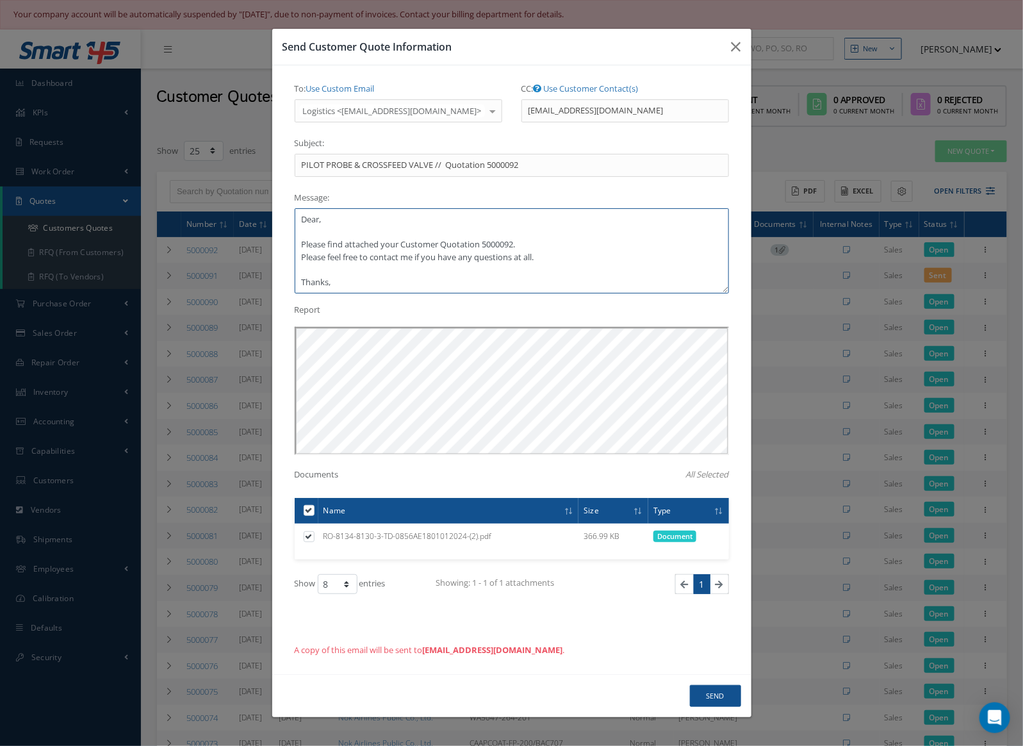
click at [368, 219] on textarea "Dear, Please find attached your Customer Quotation 5000092. Please feel free to…" at bounding box center [512, 250] width 434 height 85
type textarea "Dear Rad, Please find attached your Customer Quotation 5000092. Please feel fre…"
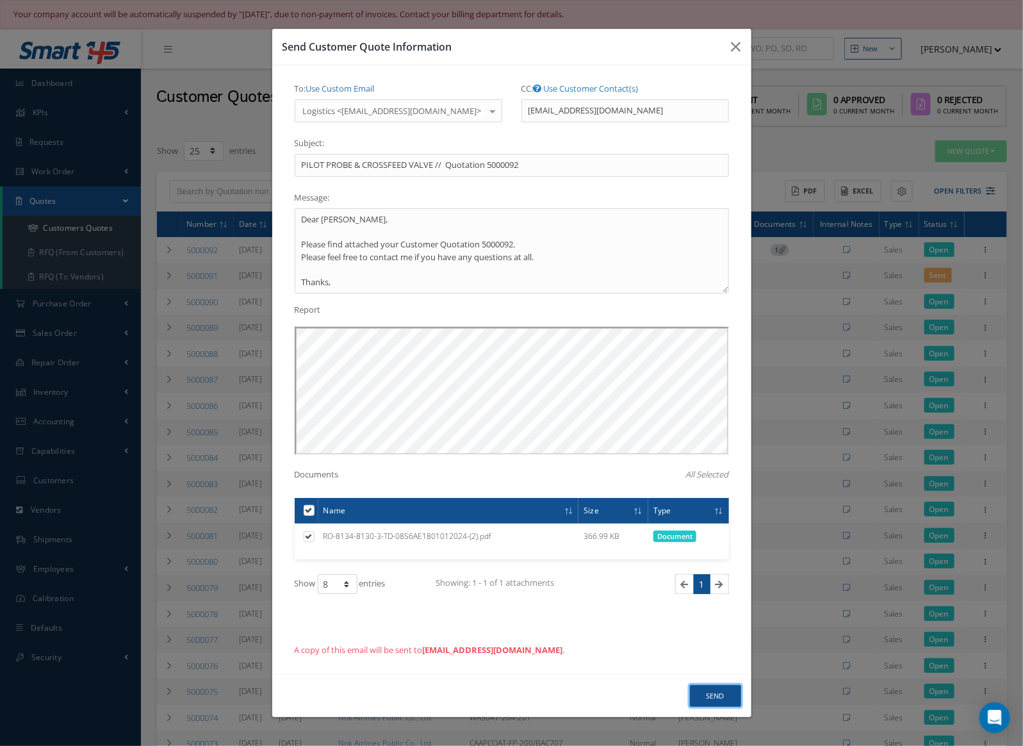
click at [714, 691] on button "Send" at bounding box center [715, 696] width 51 height 22
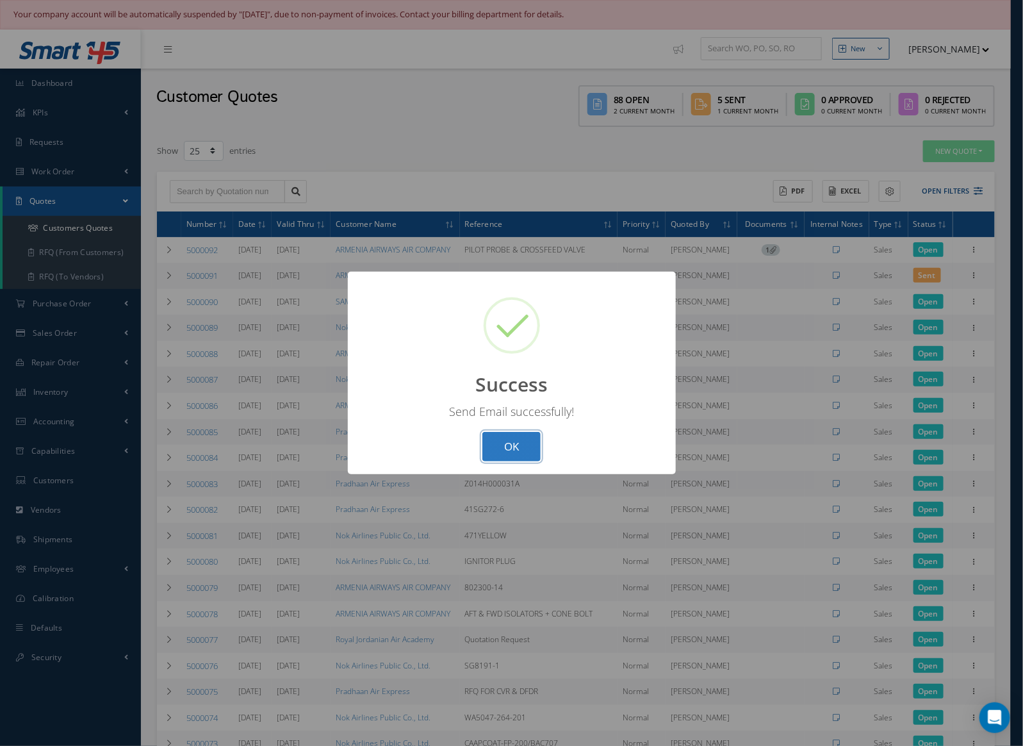
click at [521, 445] on button "OK" at bounding box center [511, 447] width 58 height 30
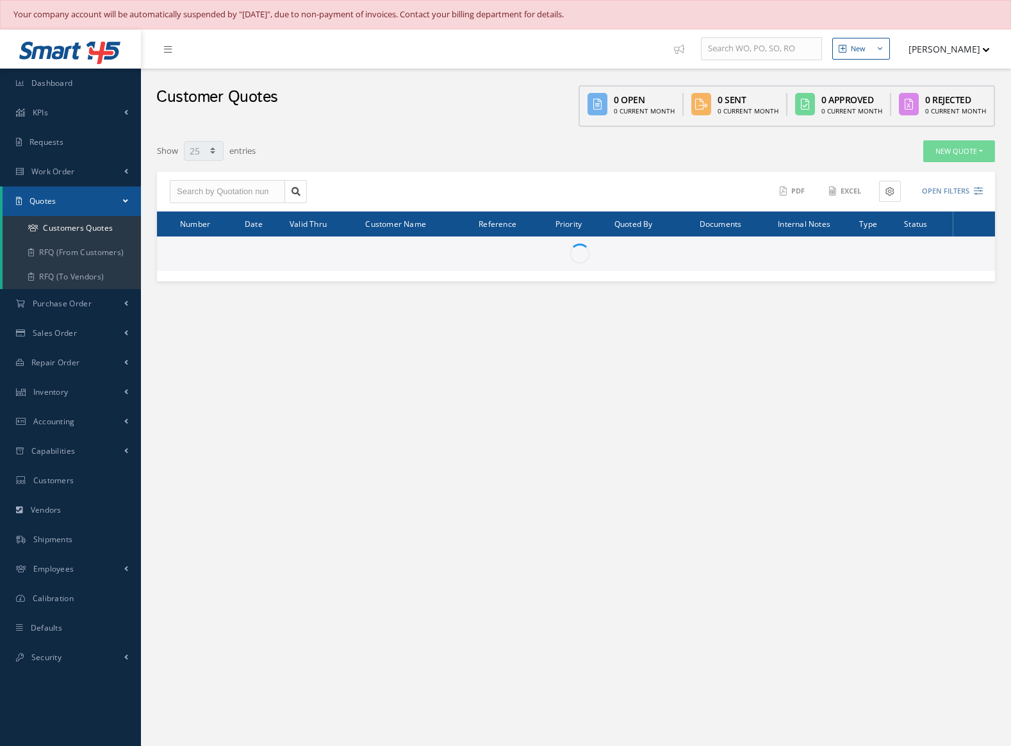
select select "25"
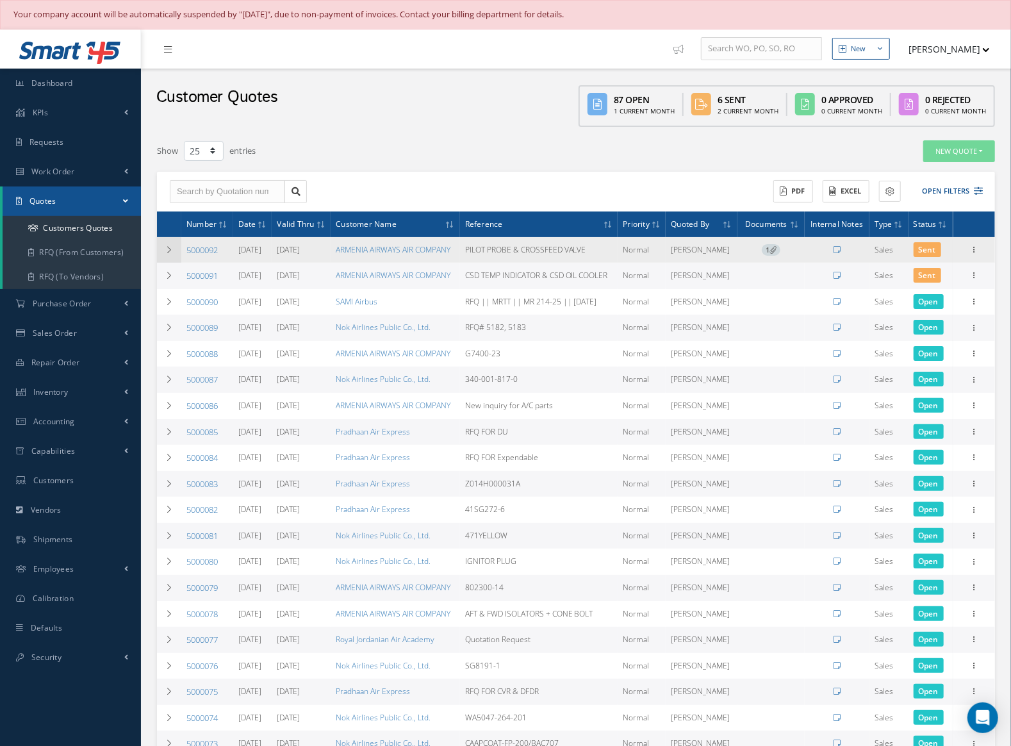
click at [174, 248] on td at bounding box center [169, 250] width 24 height 26
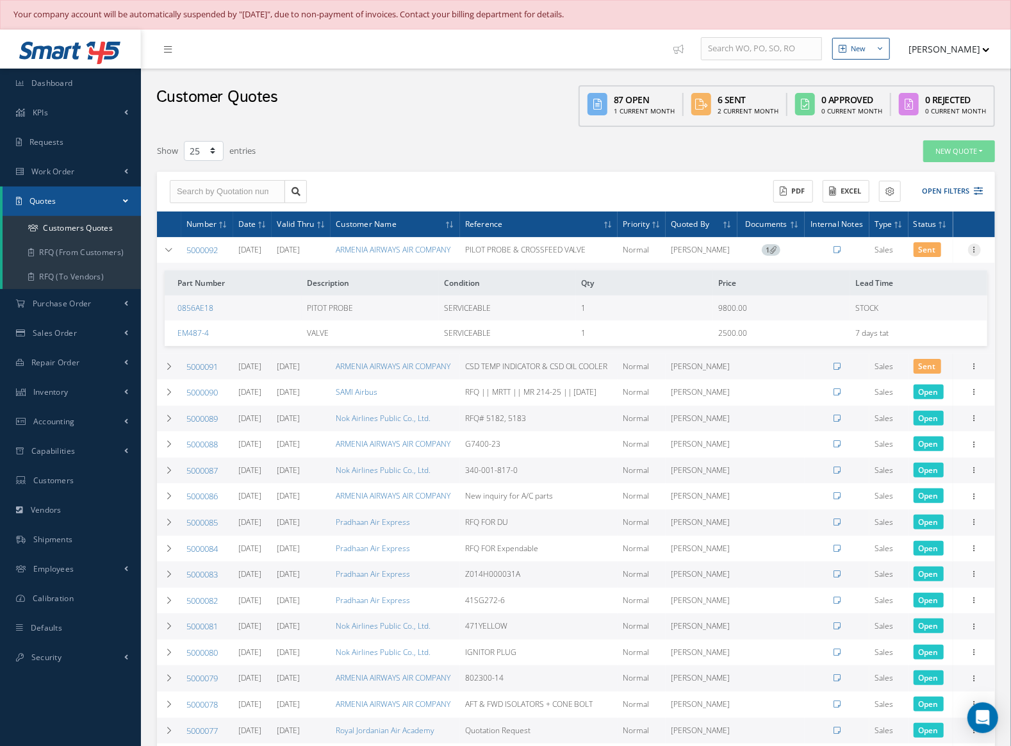
click at [970, 245] on icon at bounding box center [974, 248] width 13 height 10
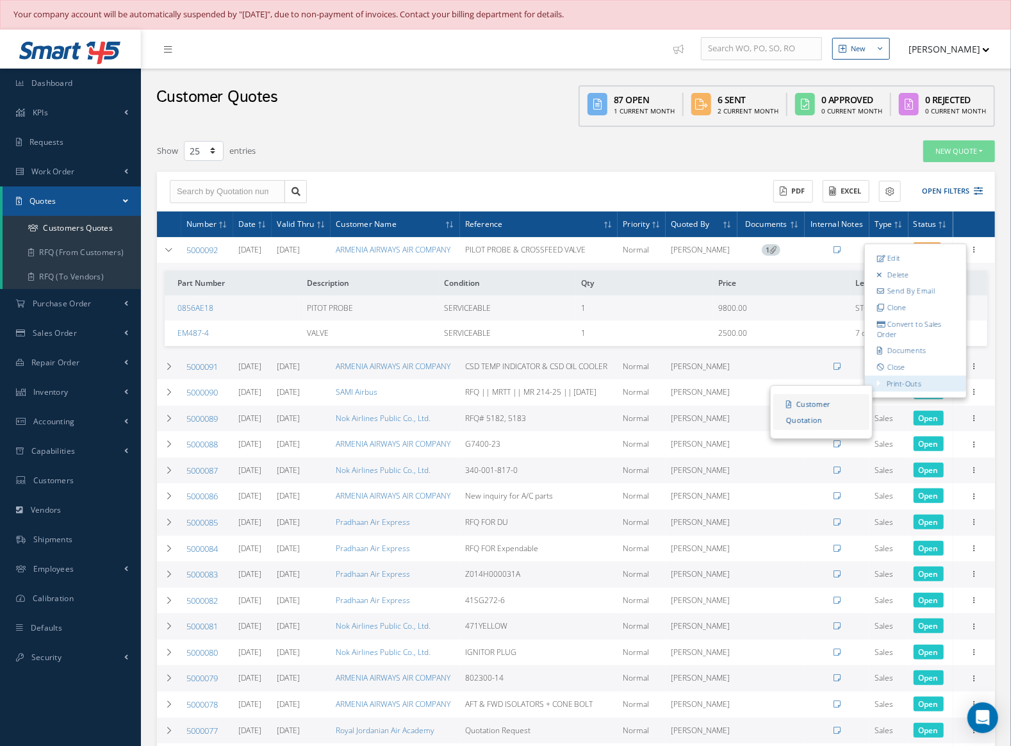
click at [814, 402] on link "Customer Quotation" at bounding box center [821, 412] width 96 height 36
